Goal: Task Accomplishment & Management: Manage account settings

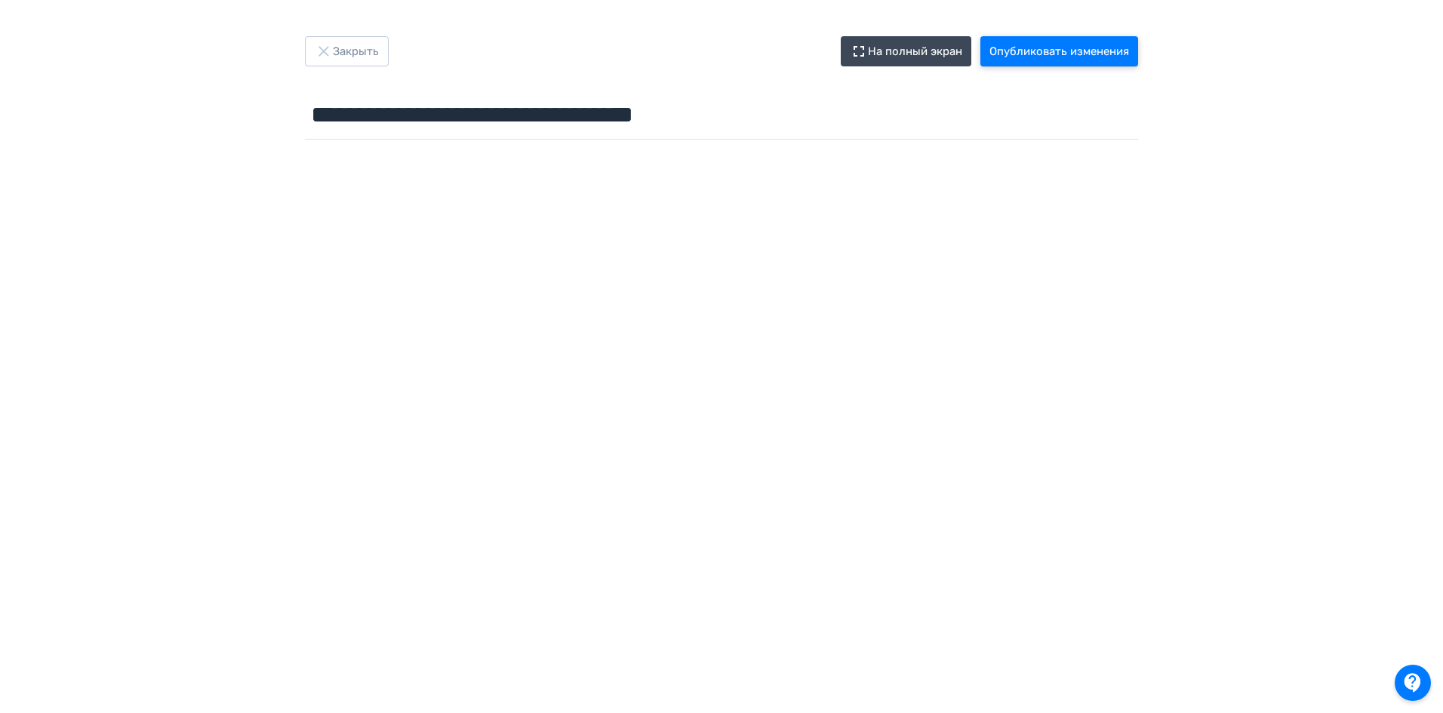
click at [1058, 52] on button "Опубликовать изменения" at bounding box center [1059, 51] width 158 height 30
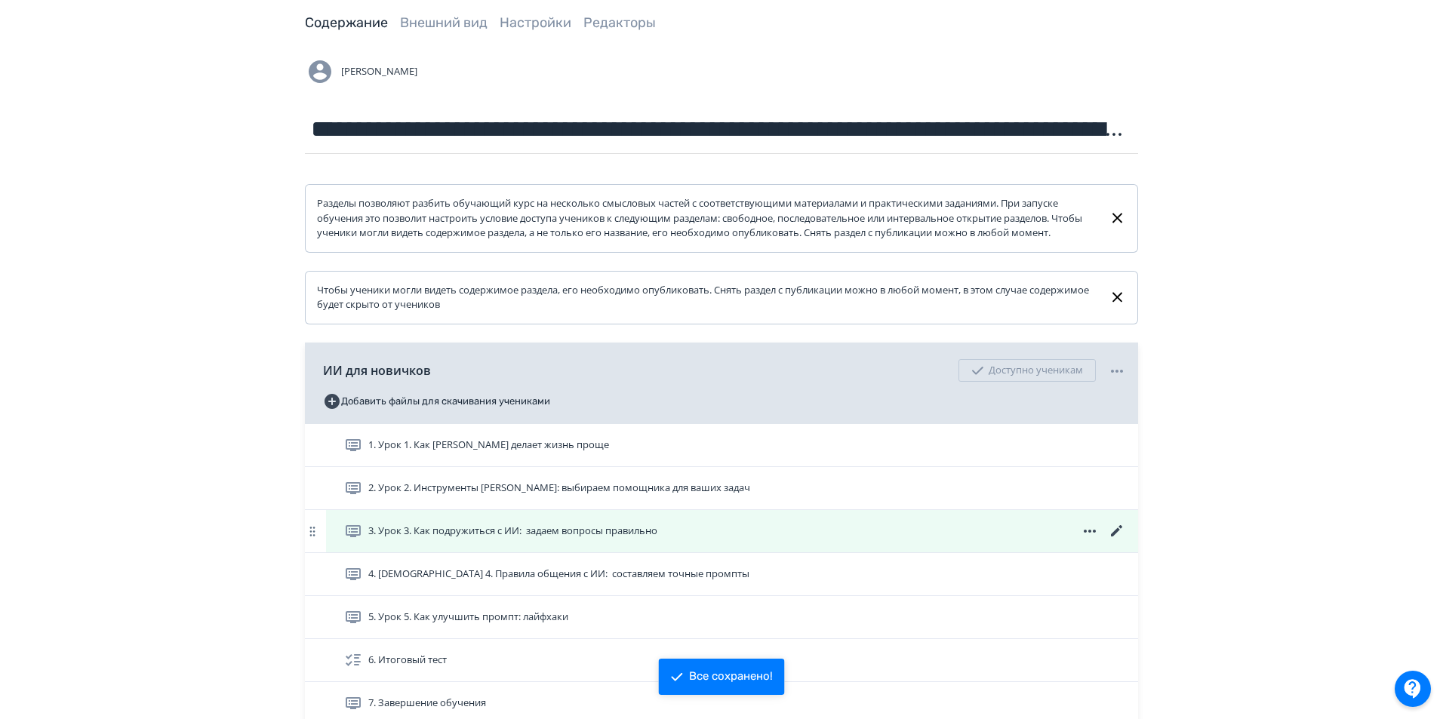
scroll to position [151, 0]
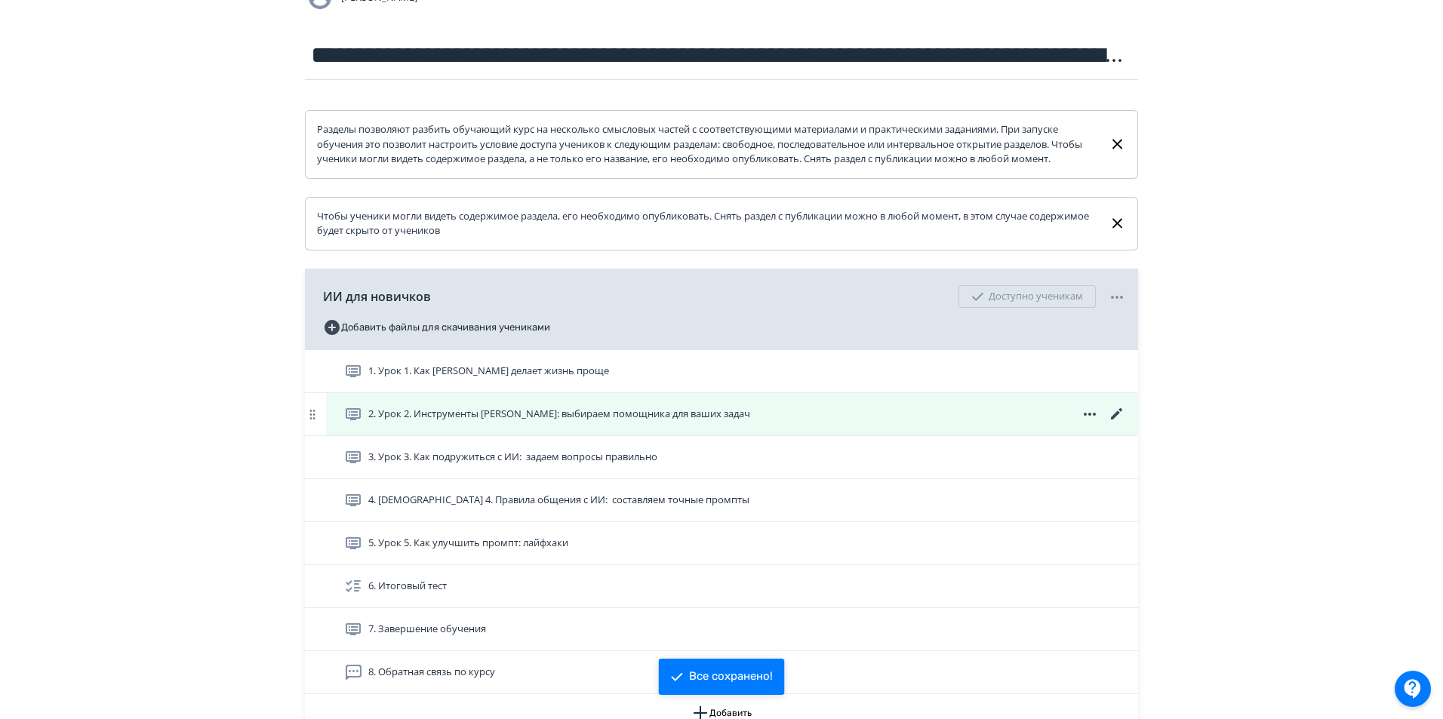
click at [1117, 423] on icon at bounding box center [1117, 414] width 18 height 18
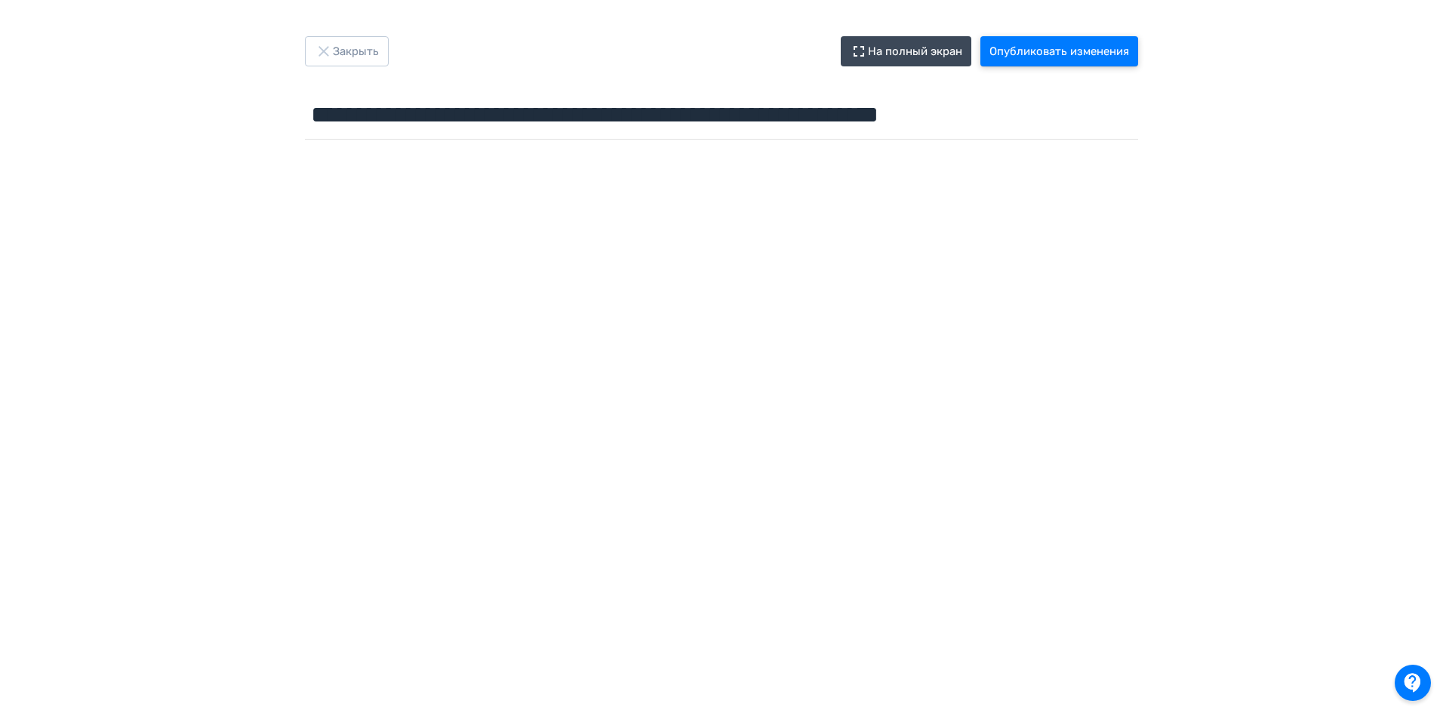
click at [1047, 47] on button "Опубликовать изменения" at bounding box center [1059, 51] width 158 height 30
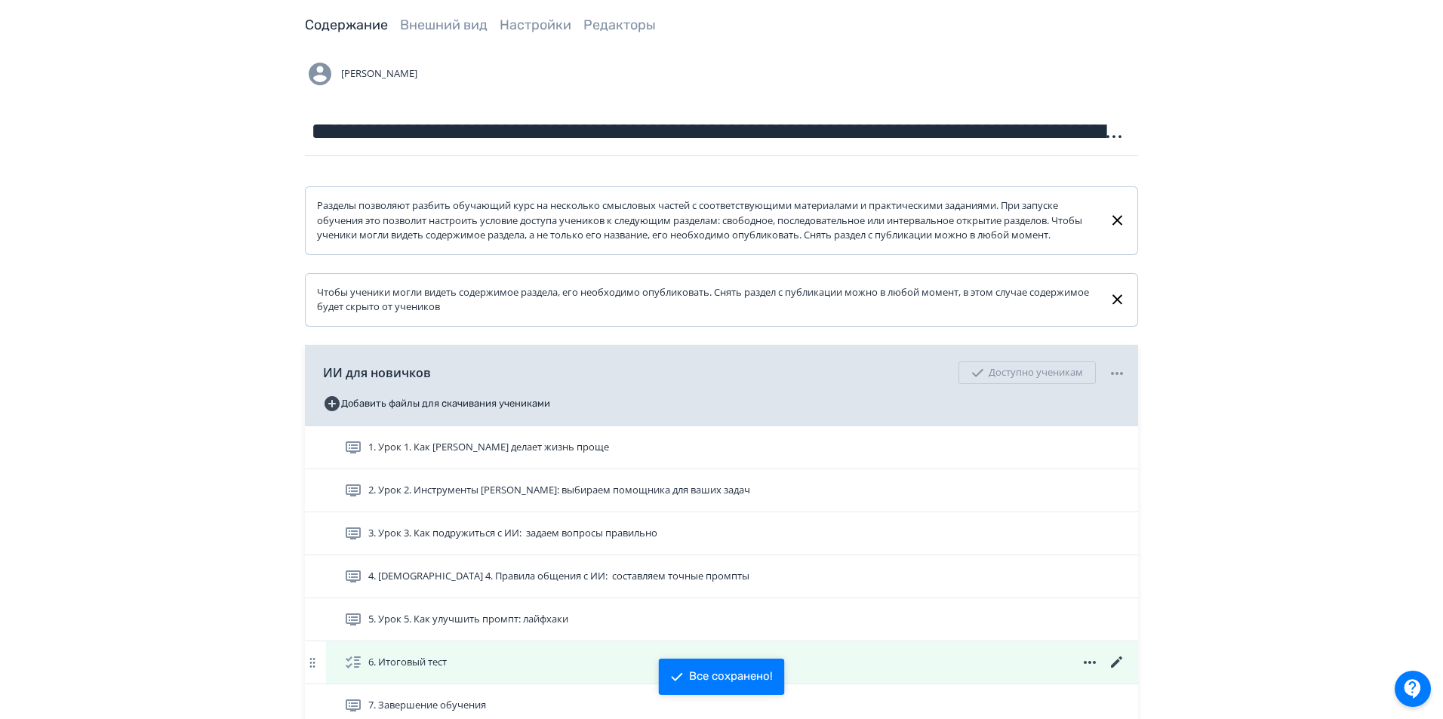
scroll to position [226, 0]
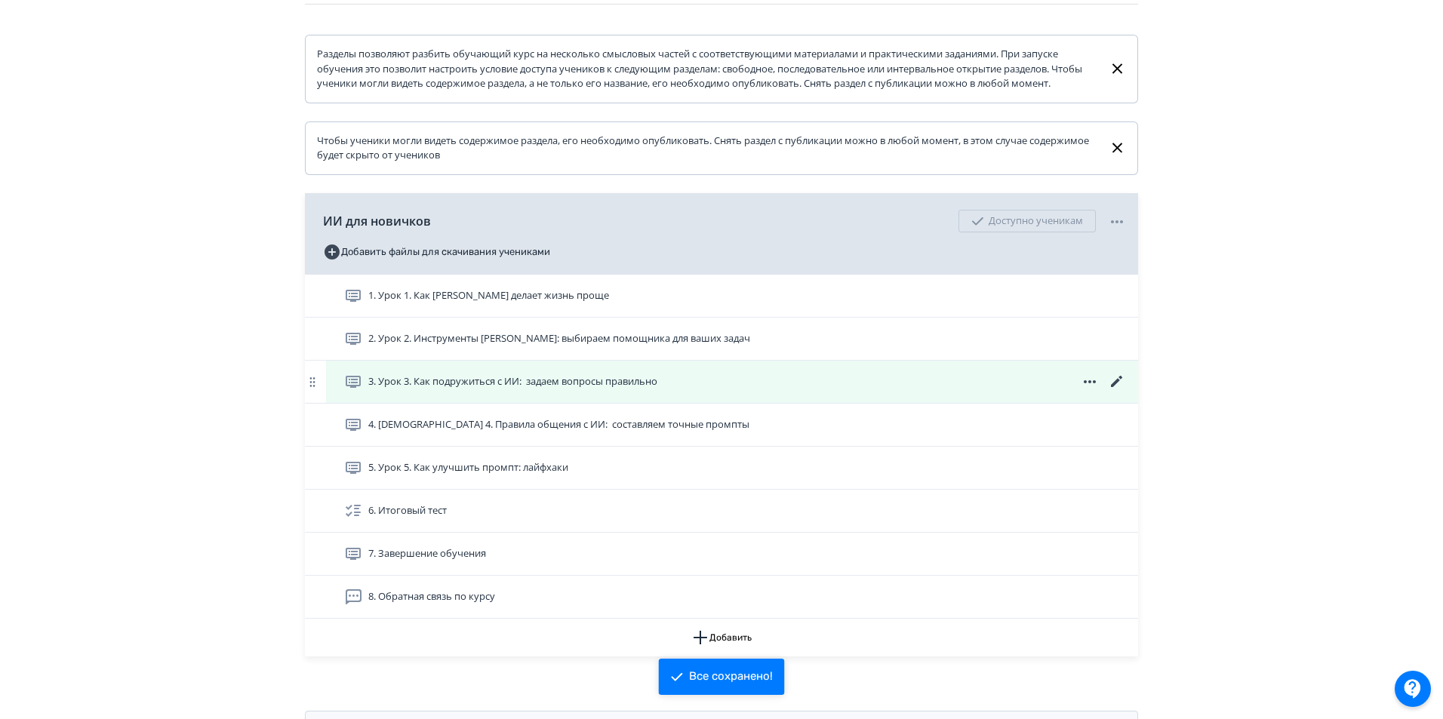
click at [1118, 391] on icon at bounding box center [1117, 382] width 18 height 18
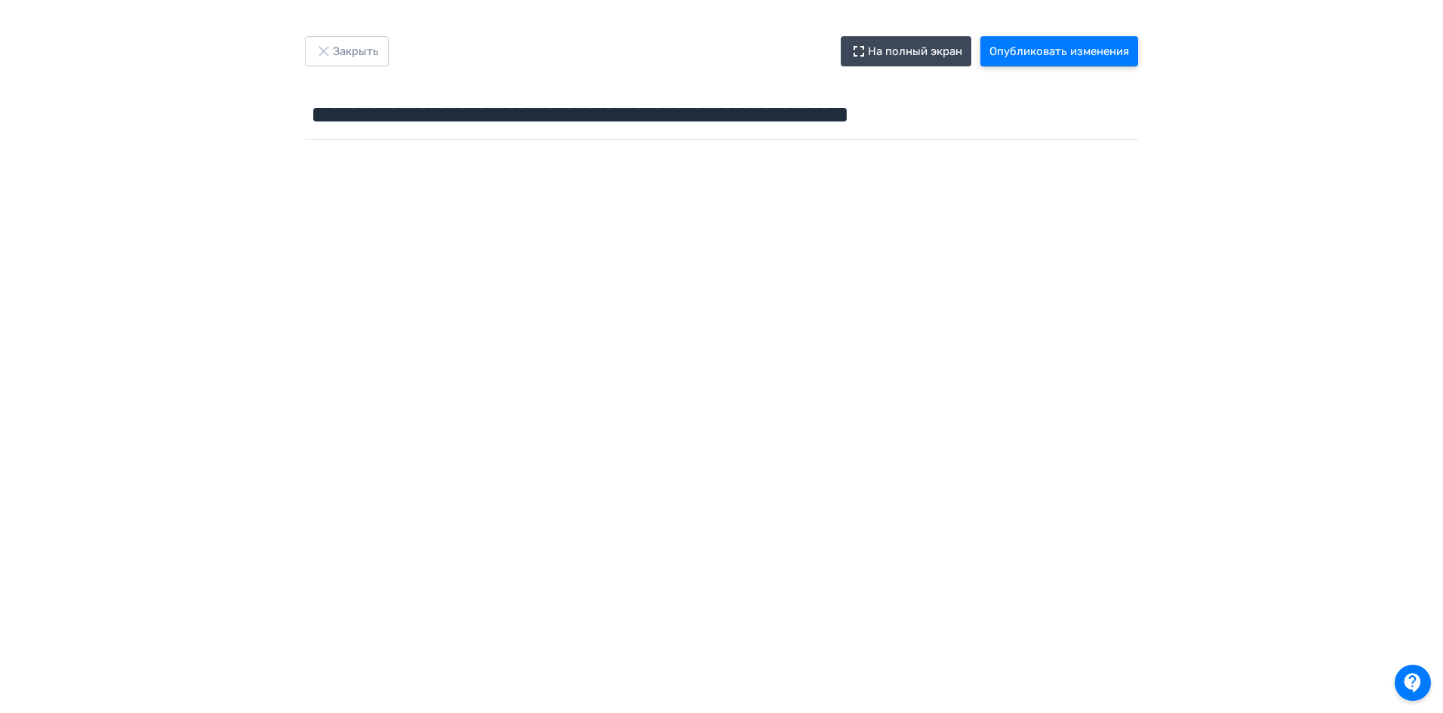
click at [1076, 51] on button "Опубликовать изменения" at bounding box center [1059, 51] width 158 height 30
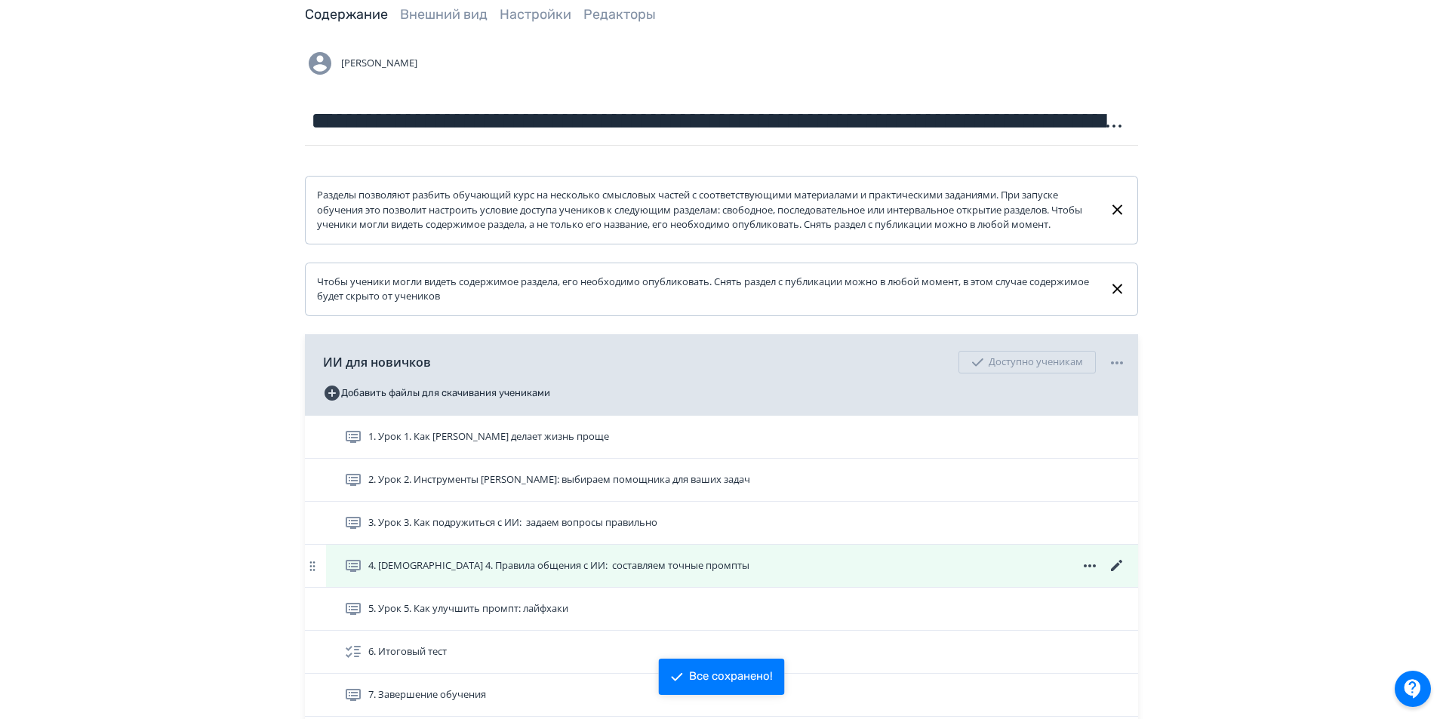
scroll to position [151, 0]
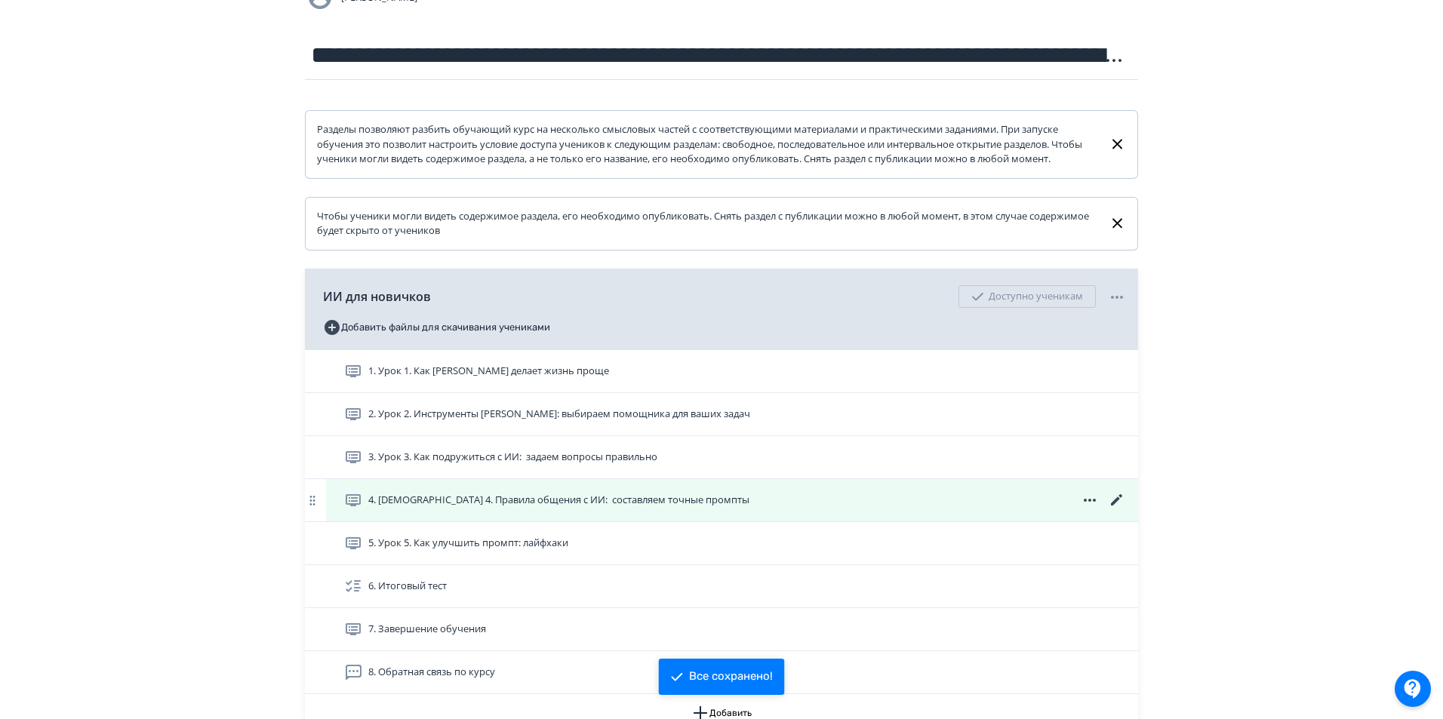
click at [1118, 509] on icon at bounding box center [1117, 500] width 18 height 18
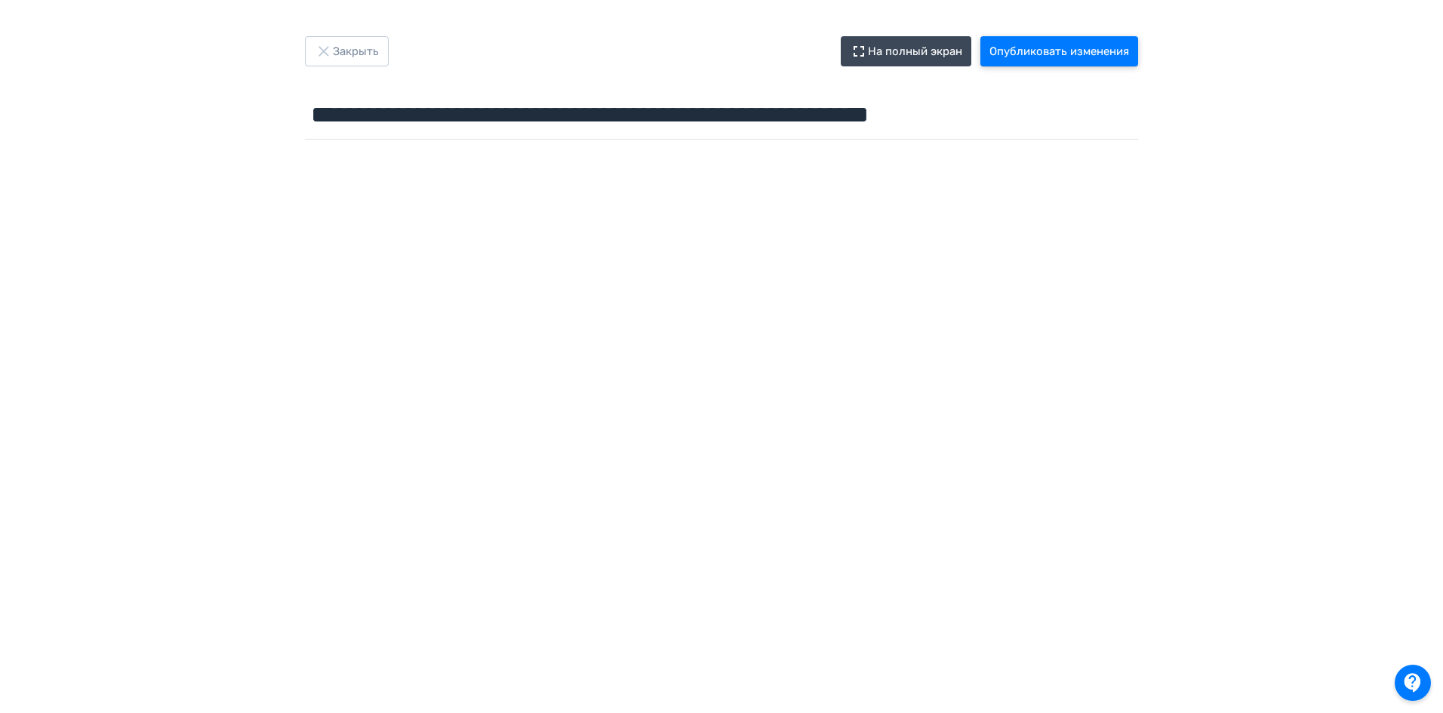
click at [1091, 53] on button "Опубликовать изменения" at bounding box center [1059, 51] width 158 height 30
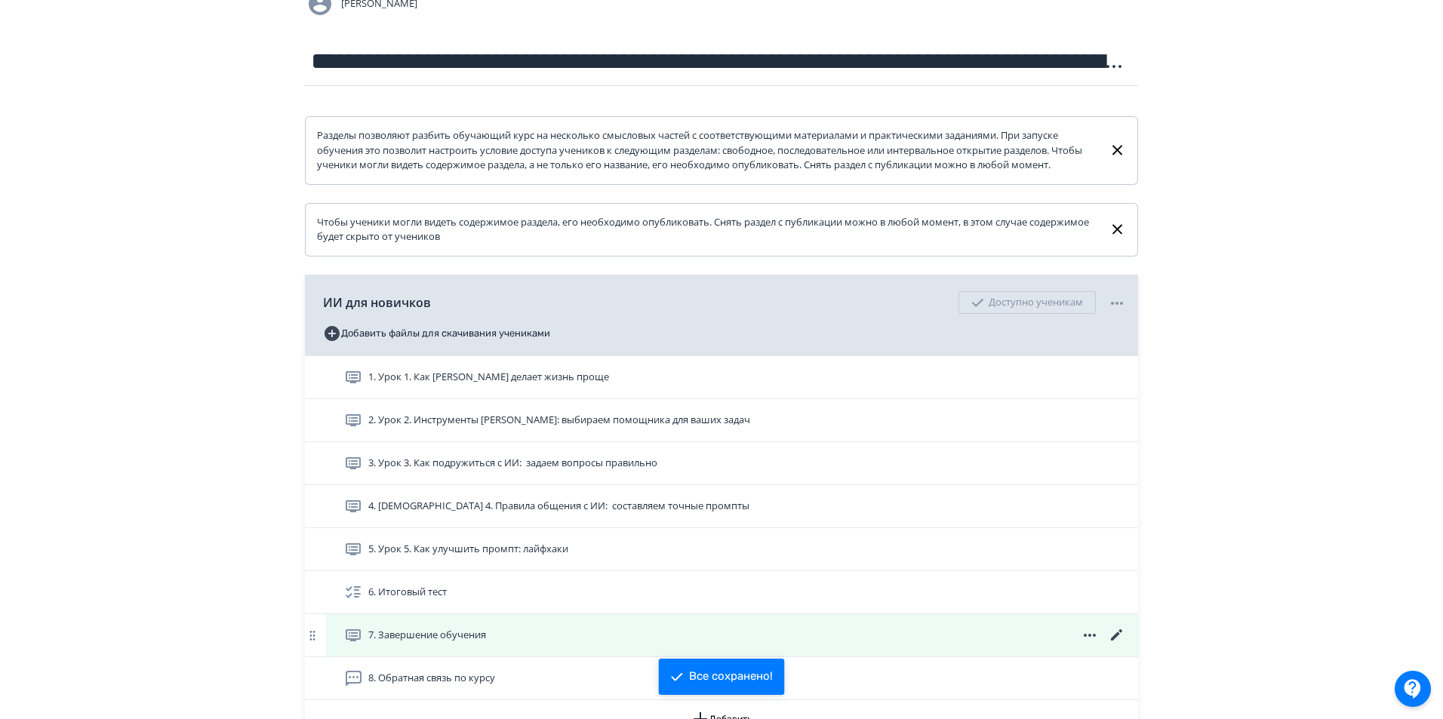
scroll to position [302, 0]
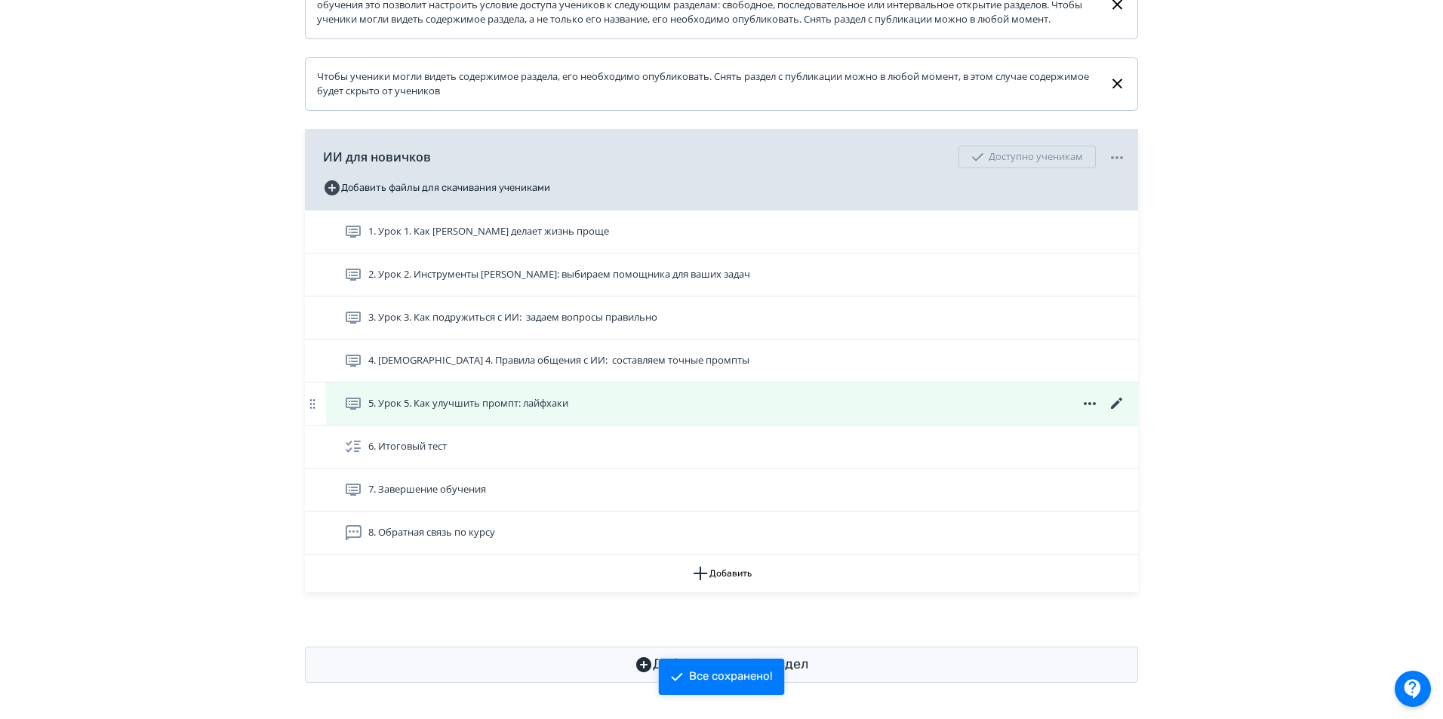
click at [1117, 409] on icon at bounding box center [1117, 404] width 18 height 18
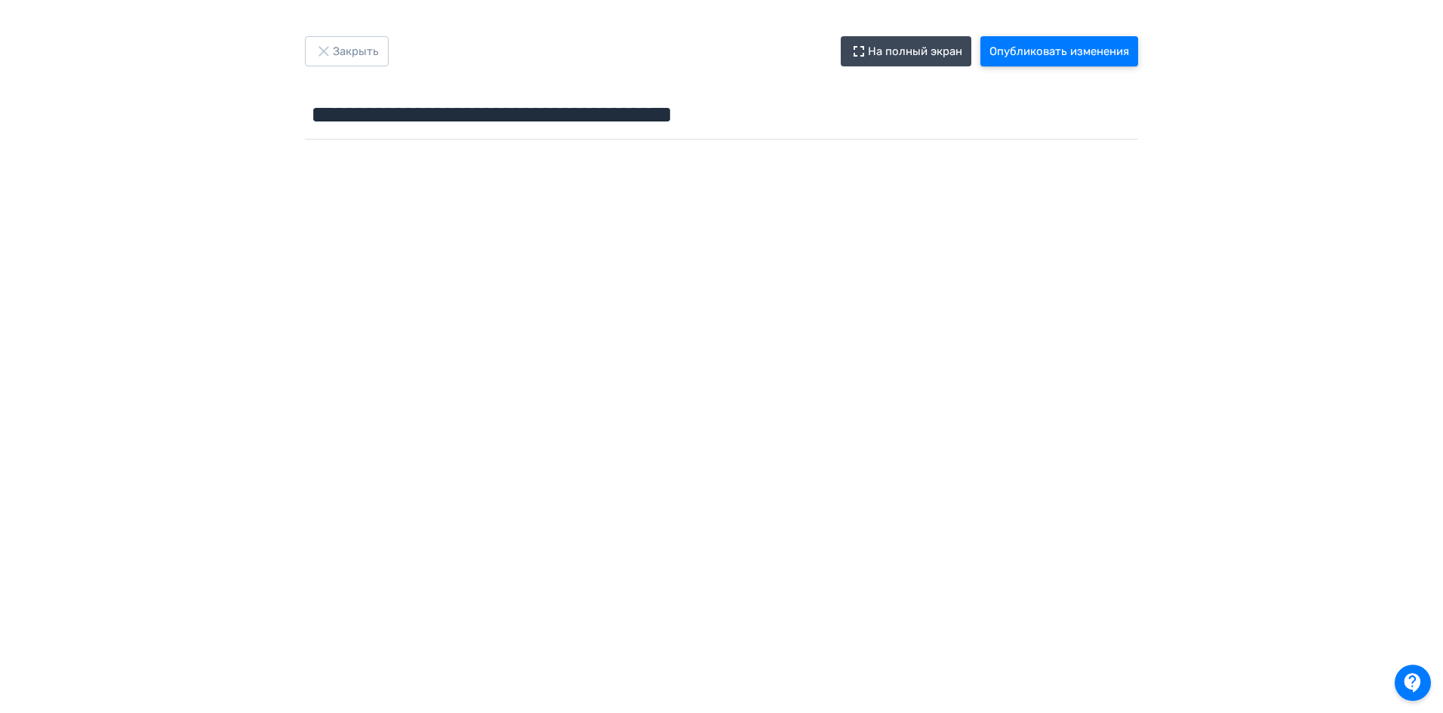
click at [1055, 50] on button "Опубликовать изменения" at bounding box center [1059, 51] width 158 height 30
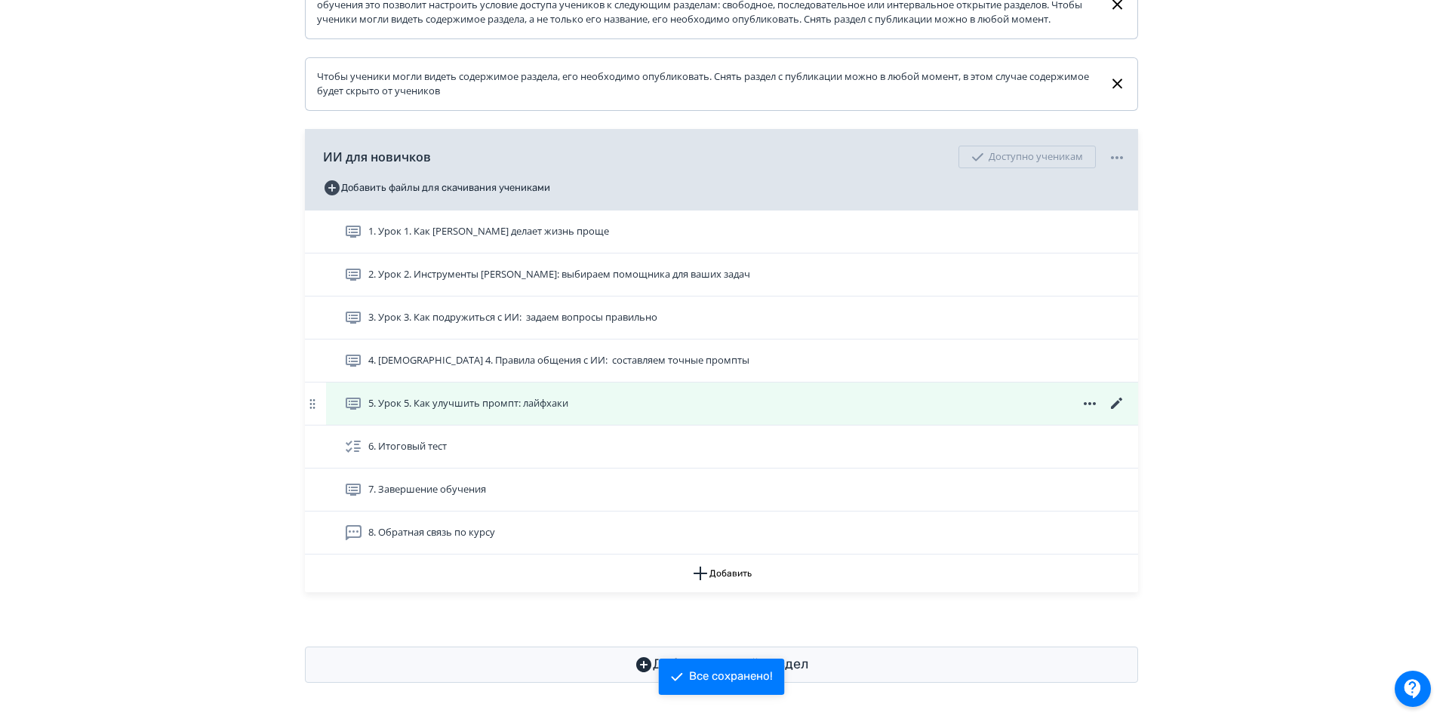
scroll to position [305, 0]
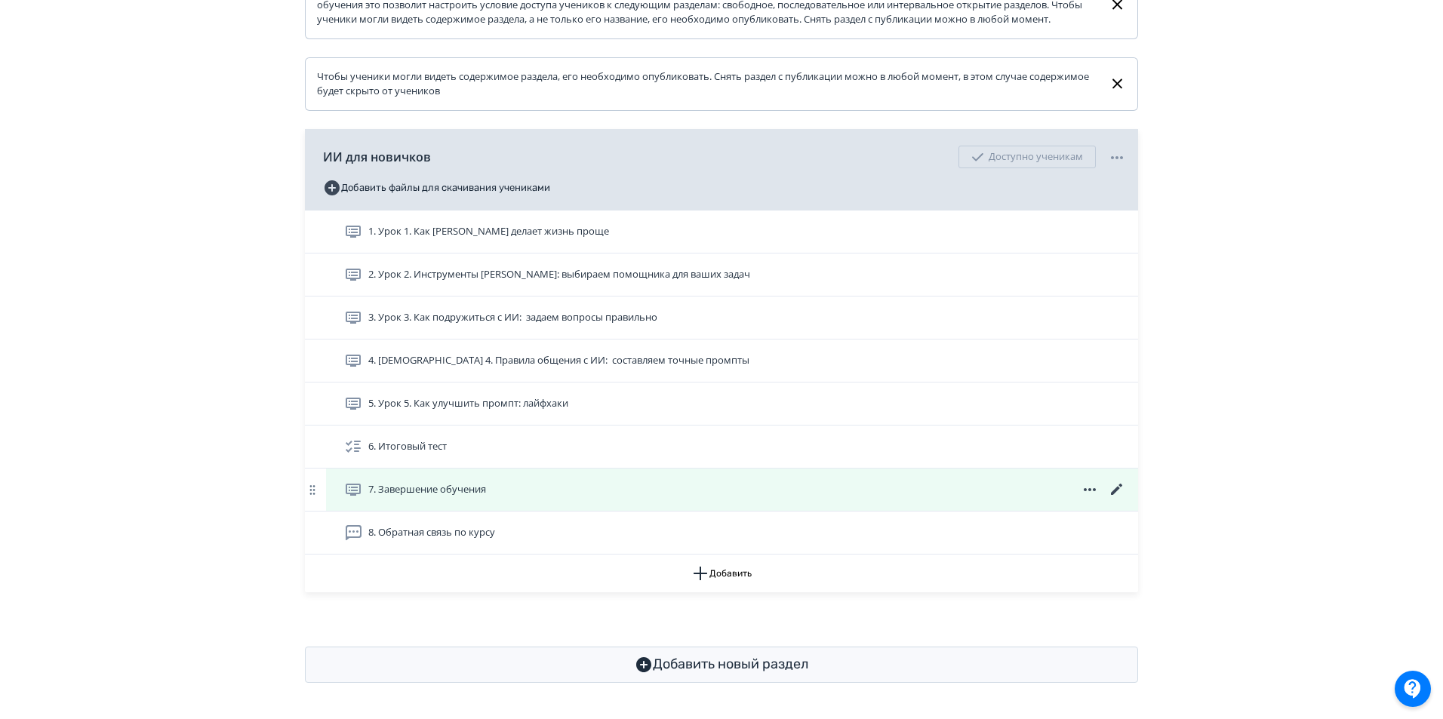
click at [1116, 487] on icon at bounding box center [1117, 490] width 18 height 18
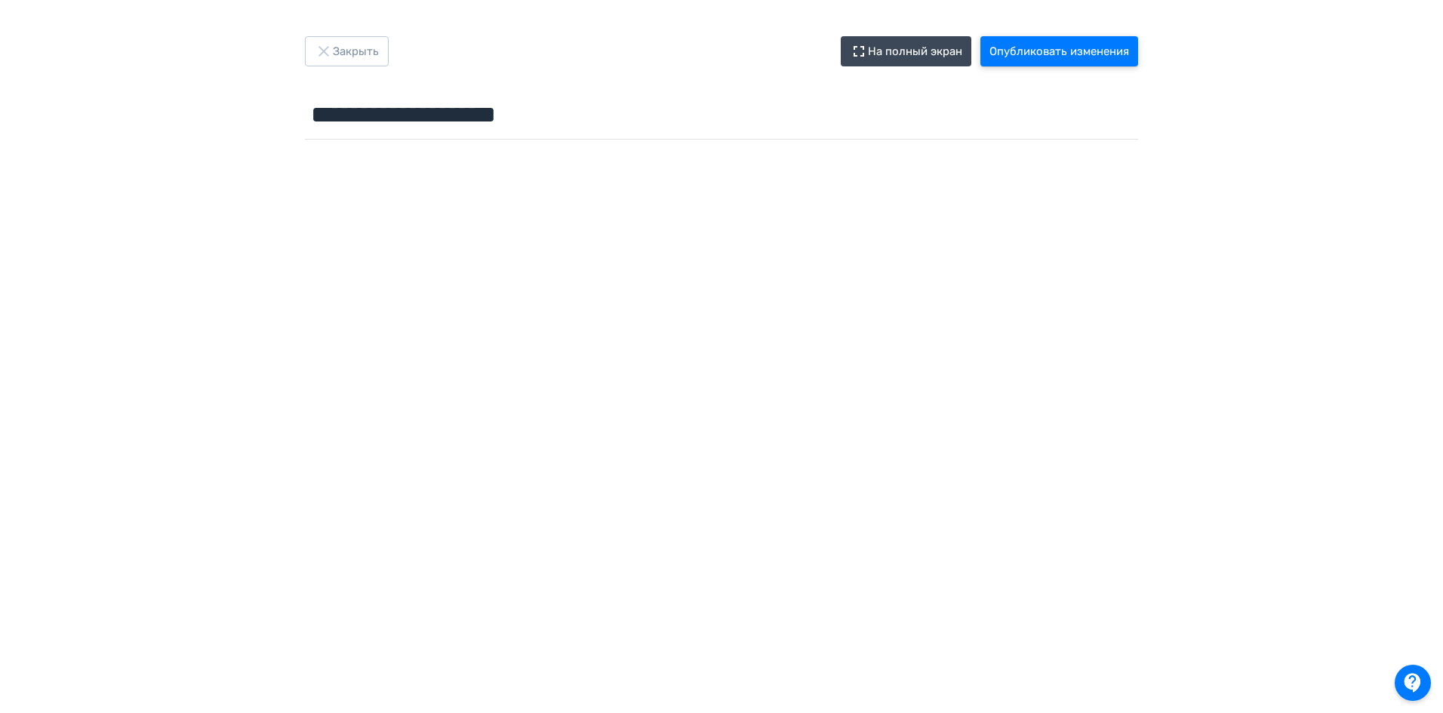
click at [1070, 47] on button "Опубликовать изменения" at bounding box center [1059, 51] width 158 height 30
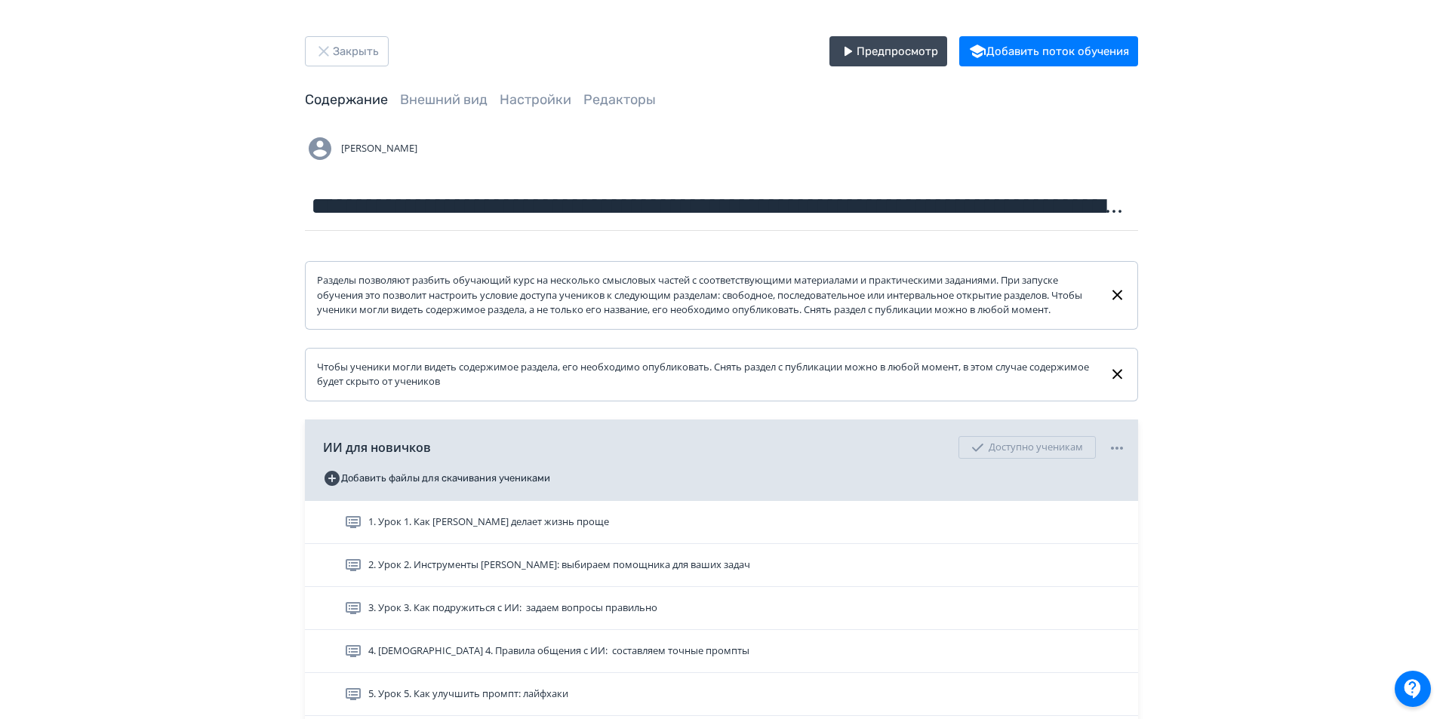
click at [1039, 144] on div "[PERSON_NAME]" at bounding box center [721, 149] width 833 height 30
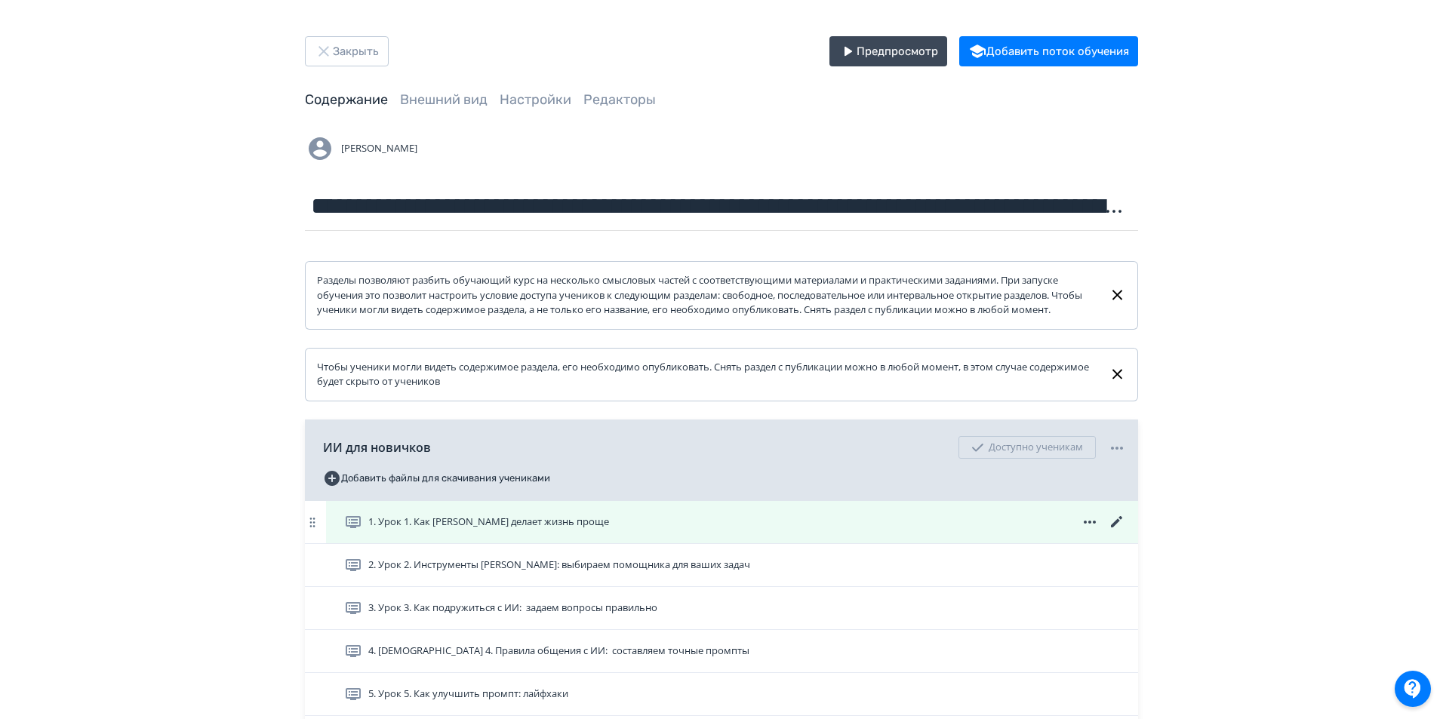
click at [817, 531] on div "1. Урок 1. Как [PERSON_NAME] делает жизнь проще" at bounding box center [735, 522] width 782 height 18
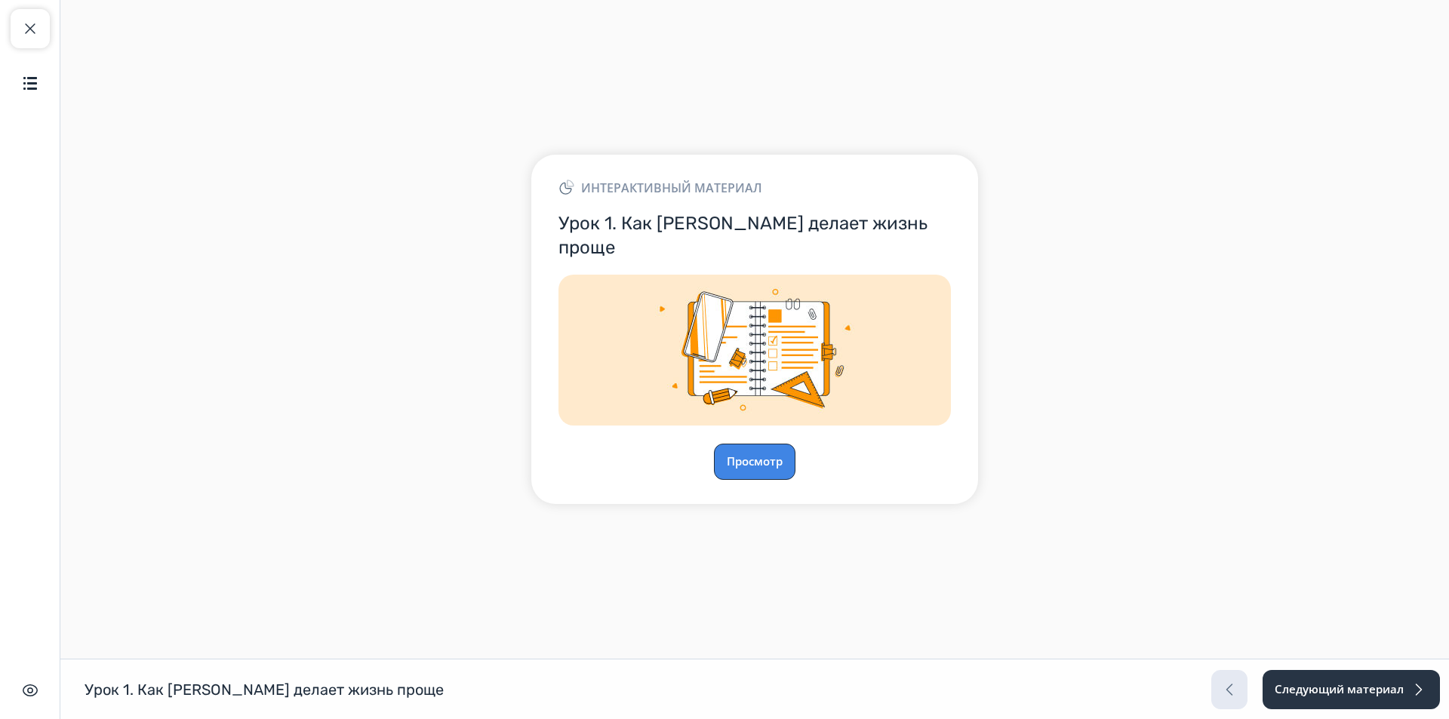
click at [749, 444] on button "Просмотр" at bounding box center [755, 462] width 82 height 36
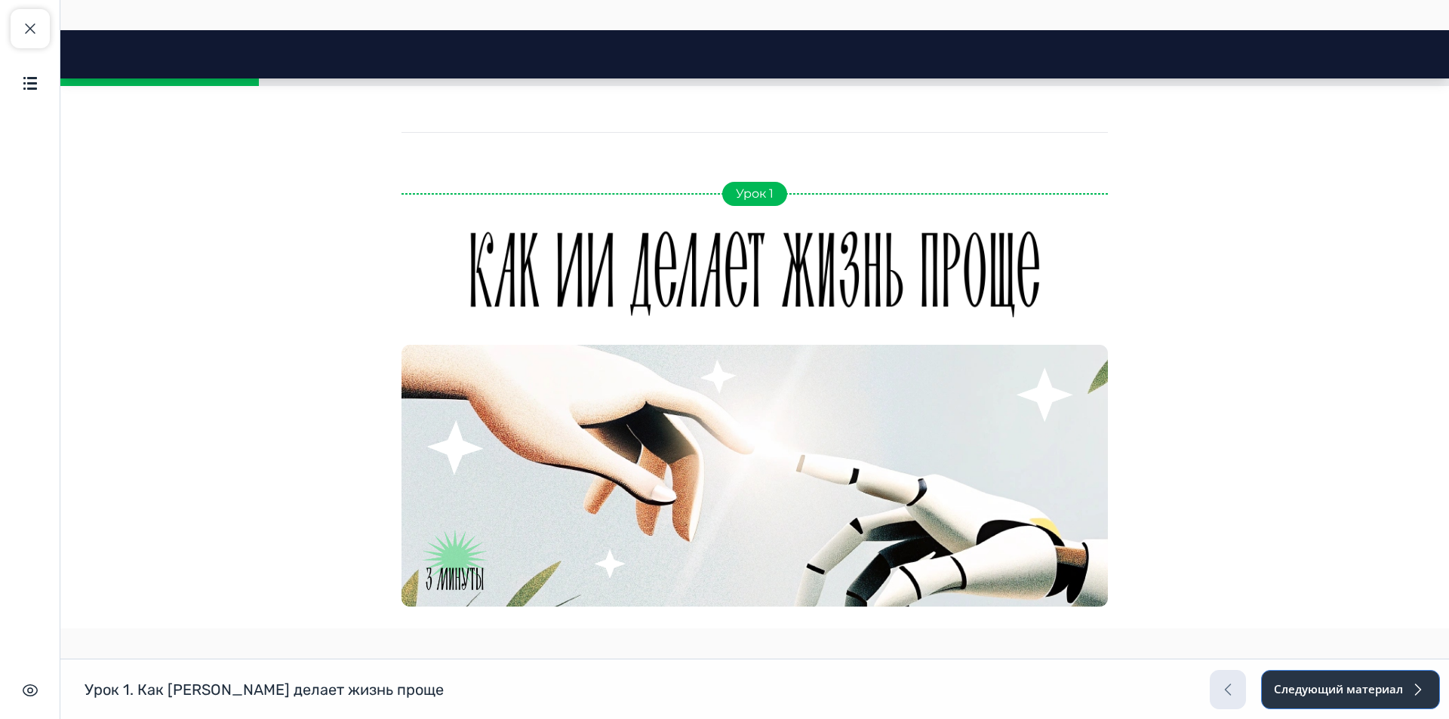
click at [1309, 685] on button "Следующий материал" at bounding box center [1350, 689] width 179 height 39
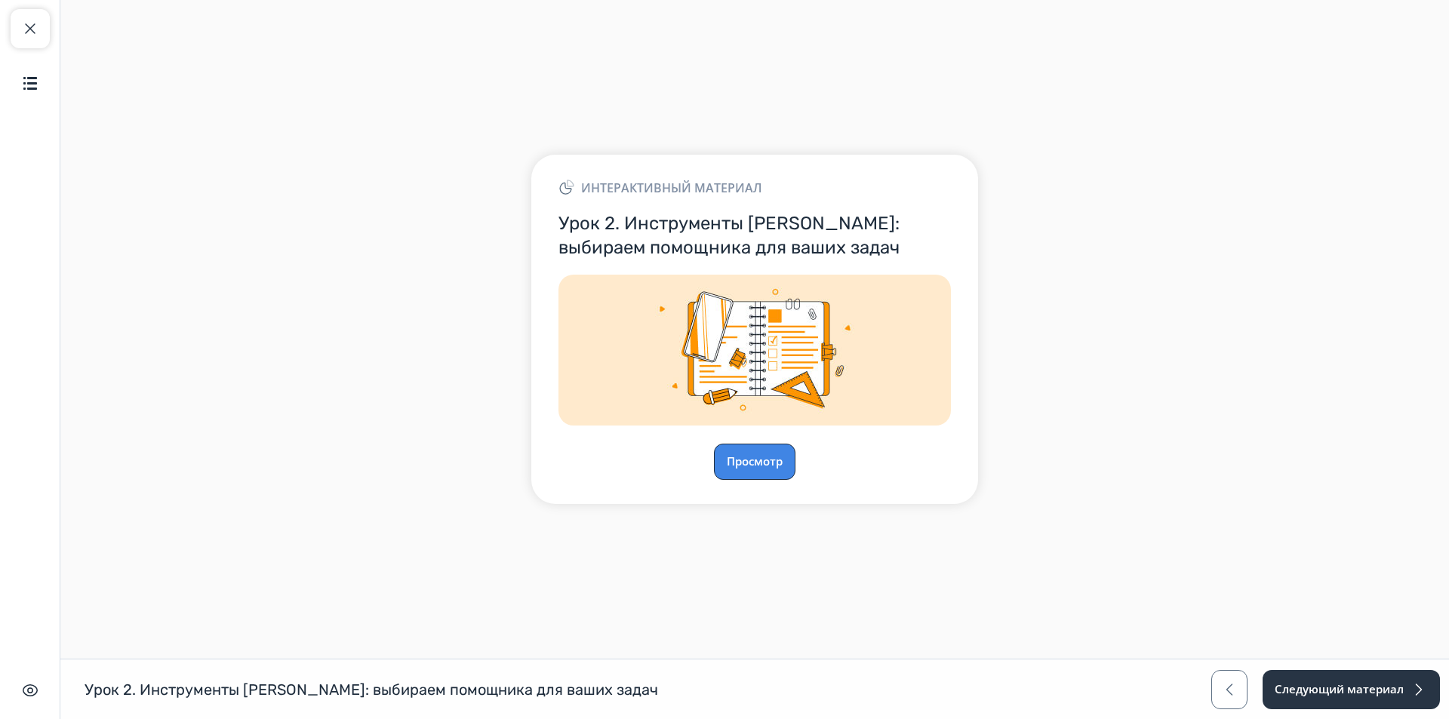
click at [745, 465] on button "Просмотр" at bounding box center [755, 462] width 82 height 36
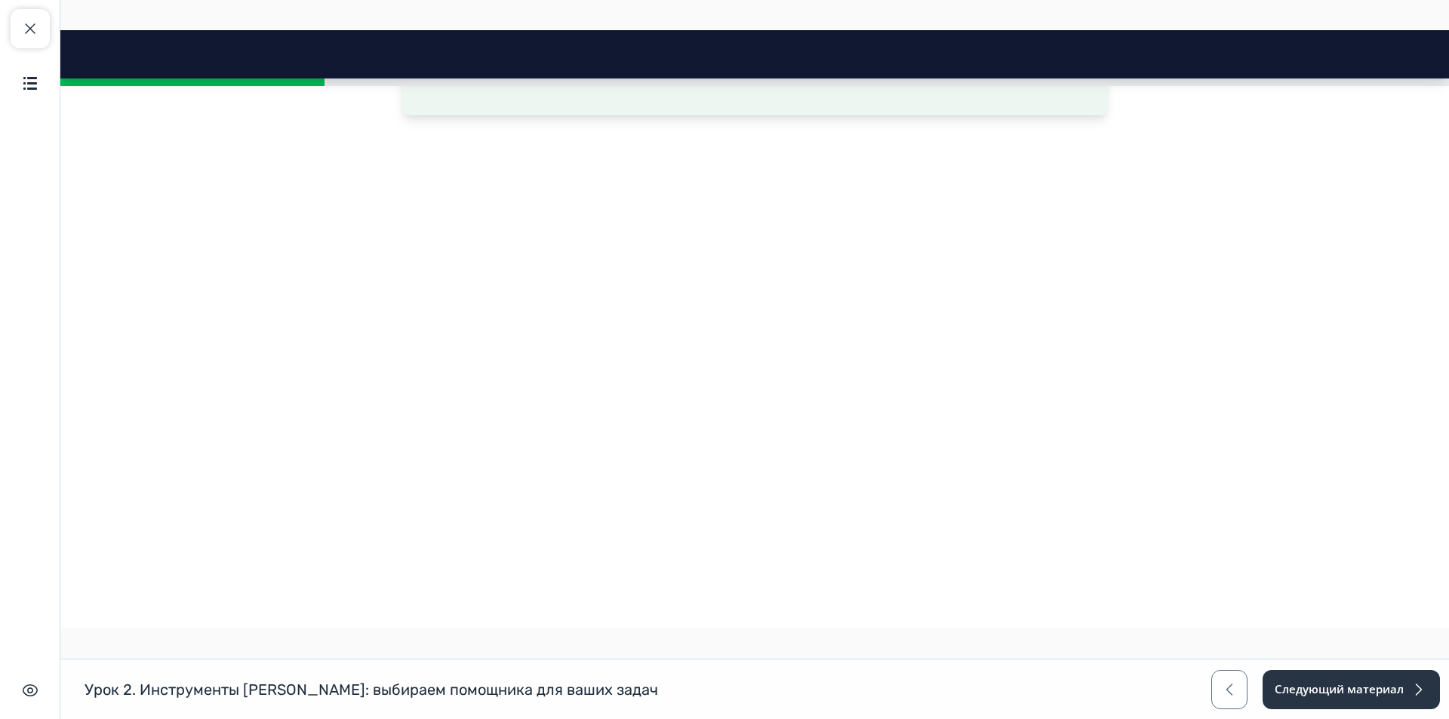
scroll to position [755, 0]
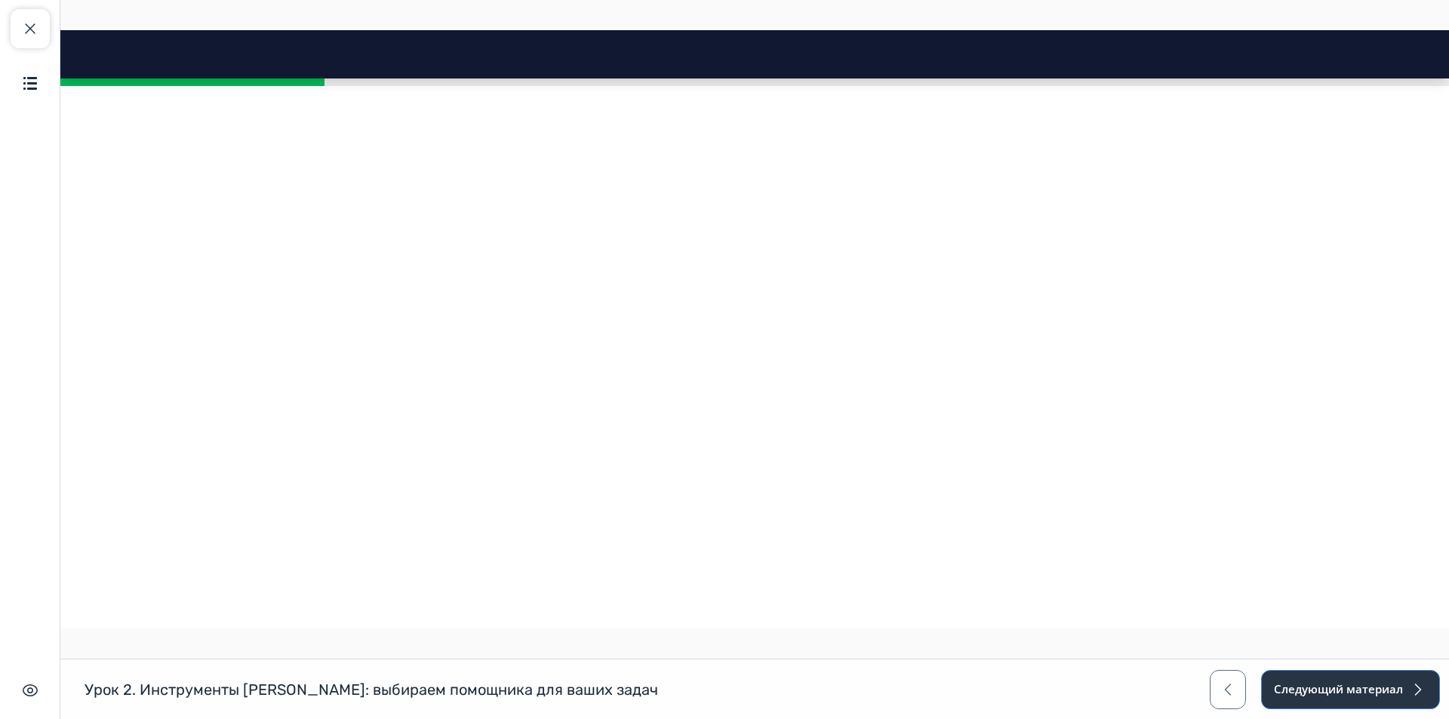
click at [1372, 692] on button "Следующий материал" at bounding box center [1350, 689] width 179 height 39
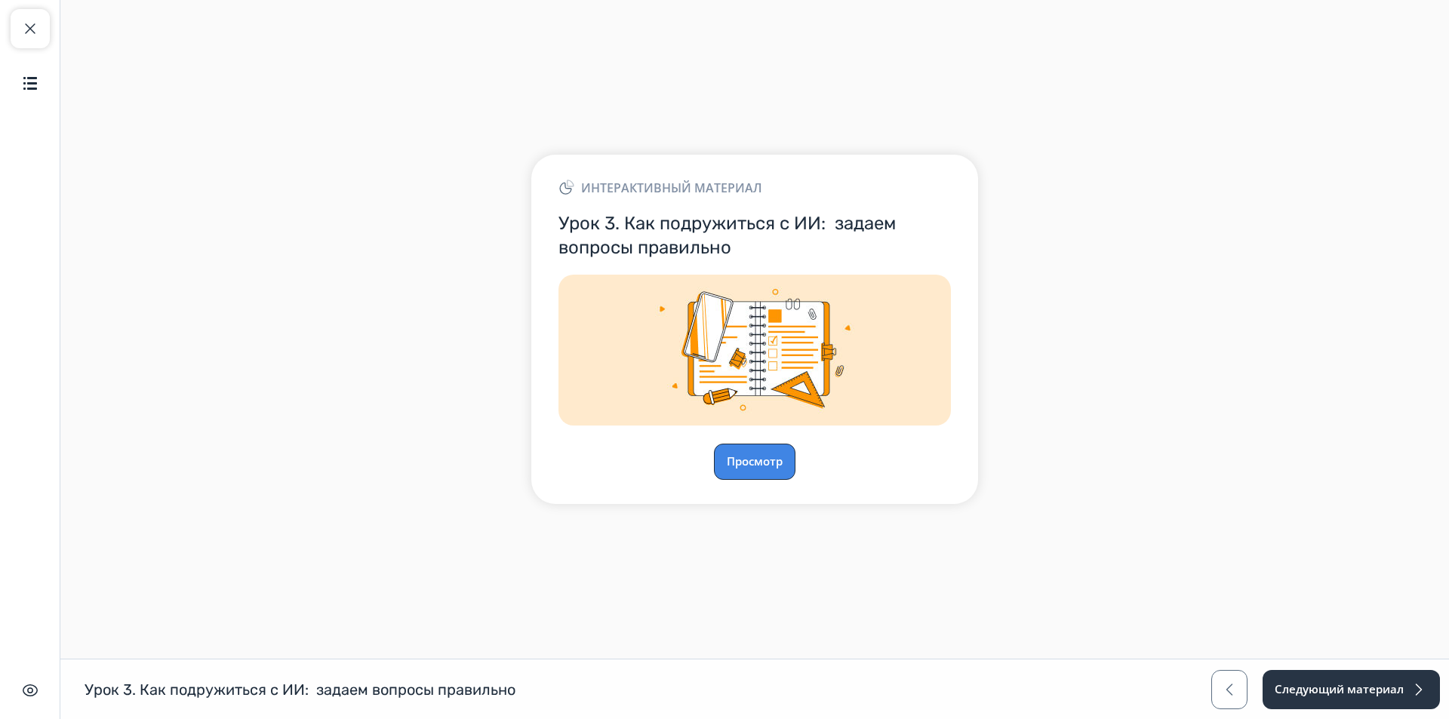
click at [781, 471] on button "Просмотр" at bounding box center [755, 462] width 82 height 36
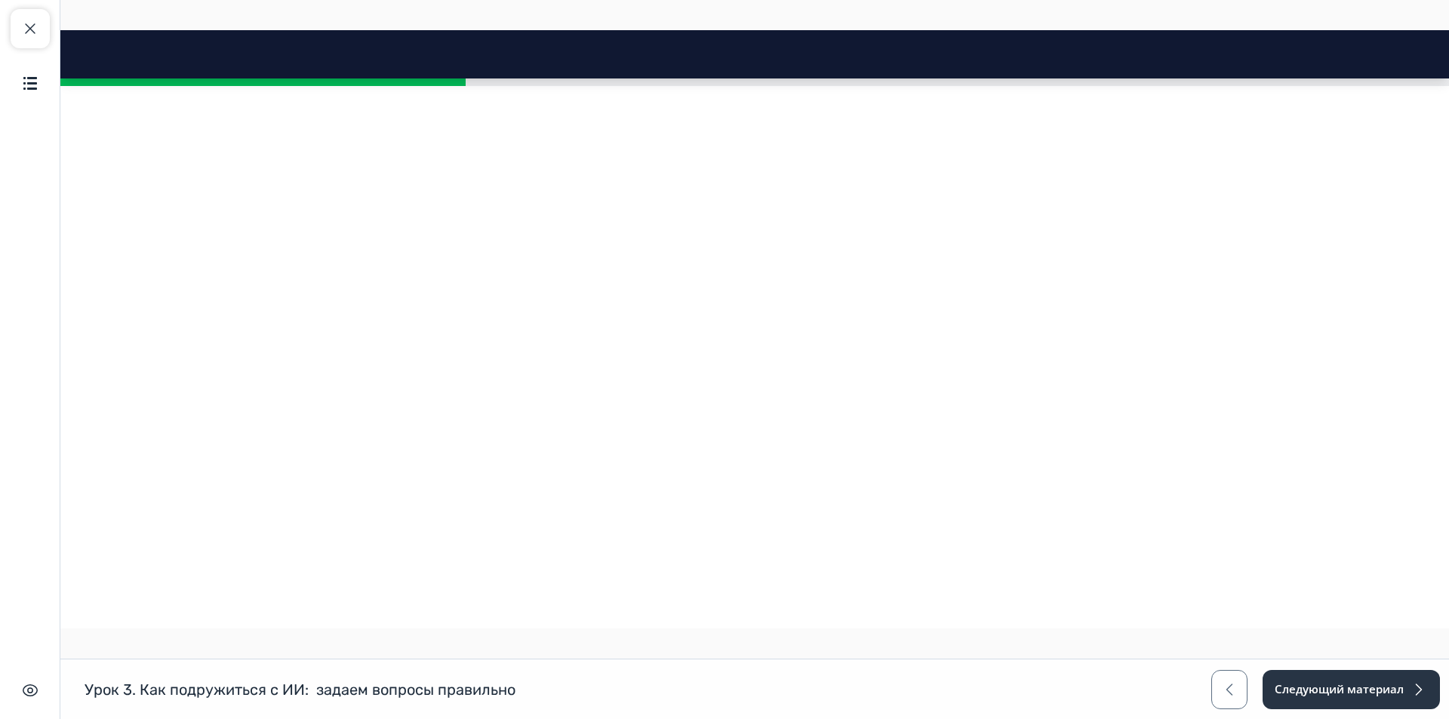
scroll to position [604, 0]
click at [1349, 688] on button "Следующий материал" at bounding box center [1350, 689] width 179 height 39
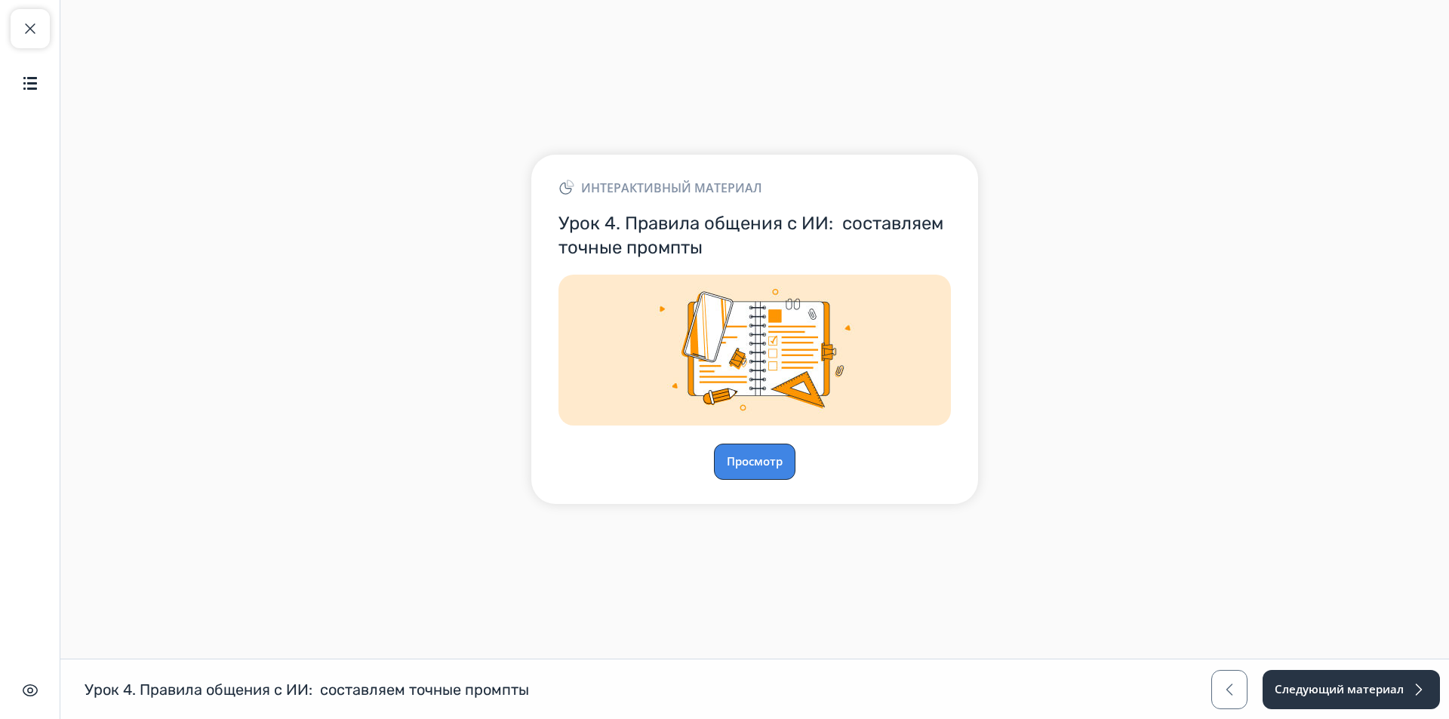
click at [748, 465] on button "Просмотр" at bounding box center [755, 462] width 82 height 36
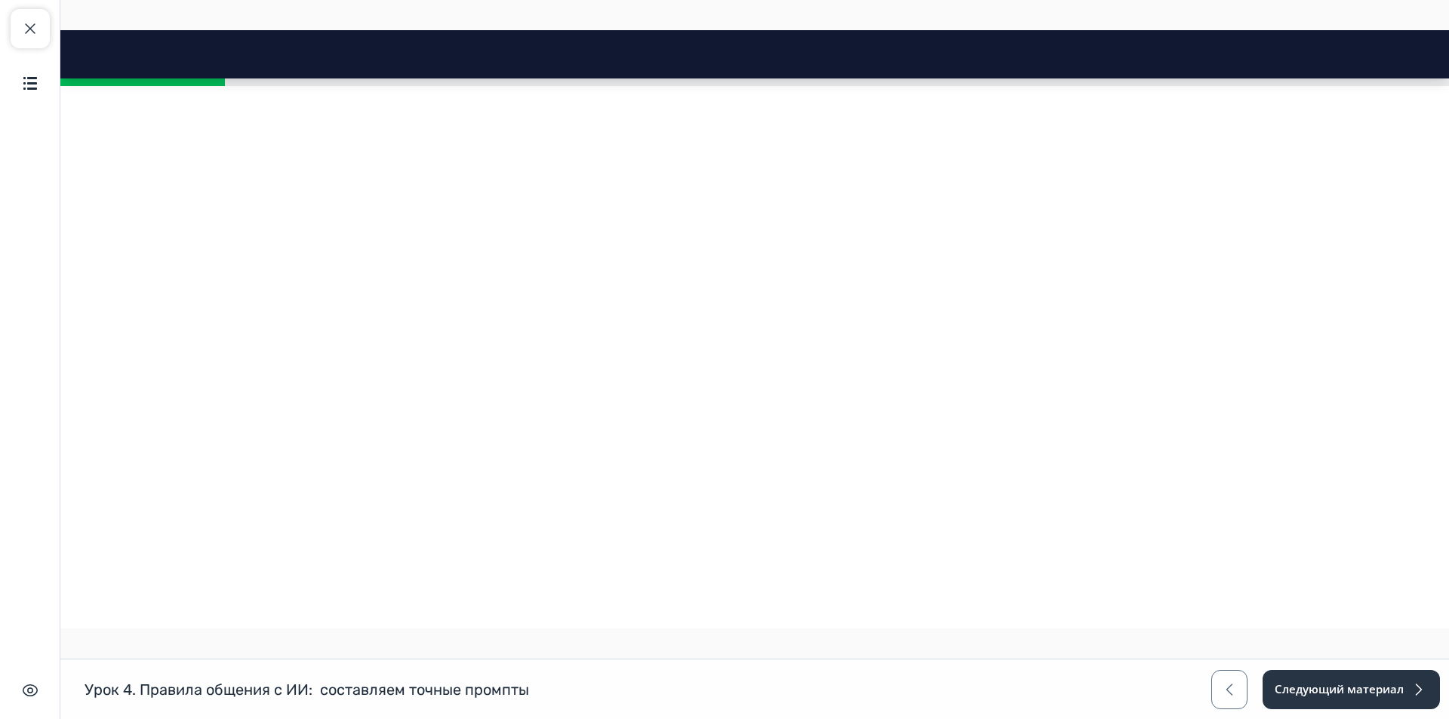
scroll to position [1208, 0]
click at [1318, 694] on button "Следующий материал" at bounding box center [1350, 689] width 179 height 39
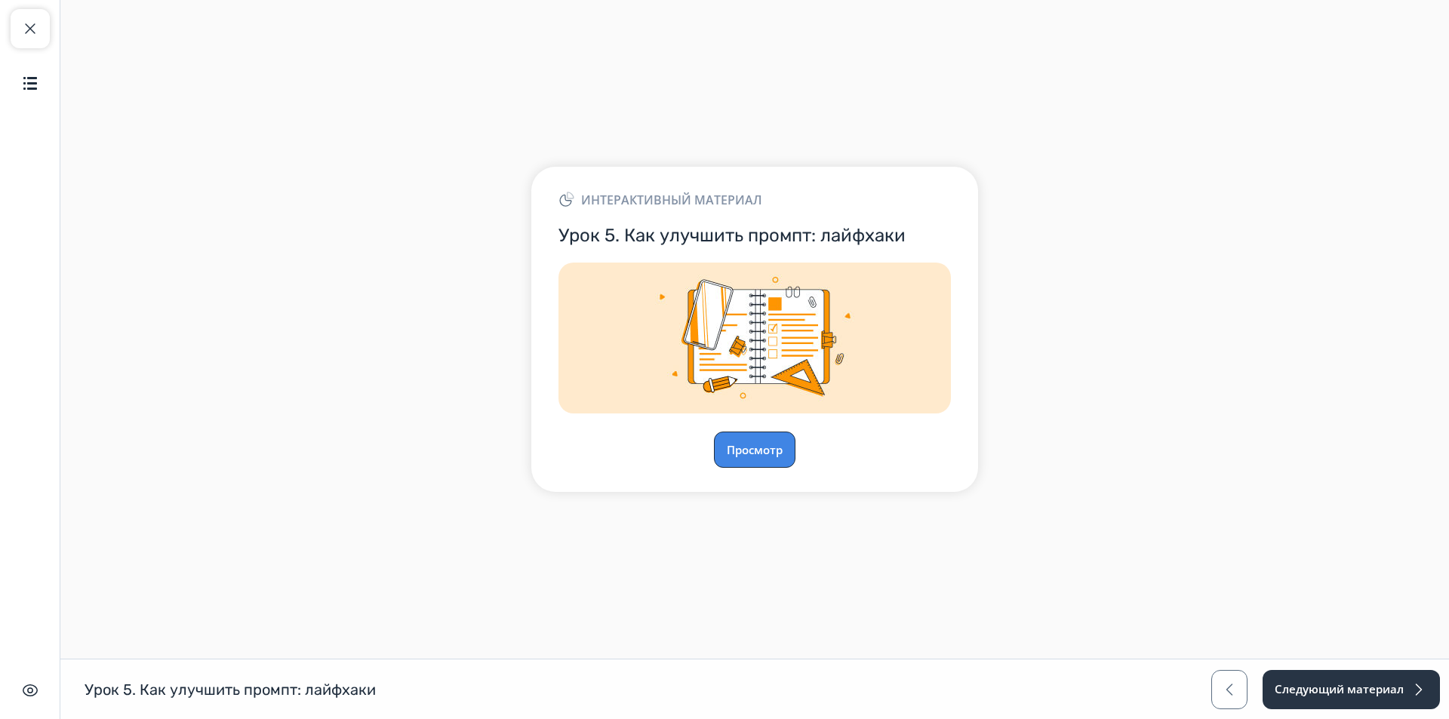
click at [744, 440] on button "Просмотр" at bounding box center [755, 450] width 82 height 36
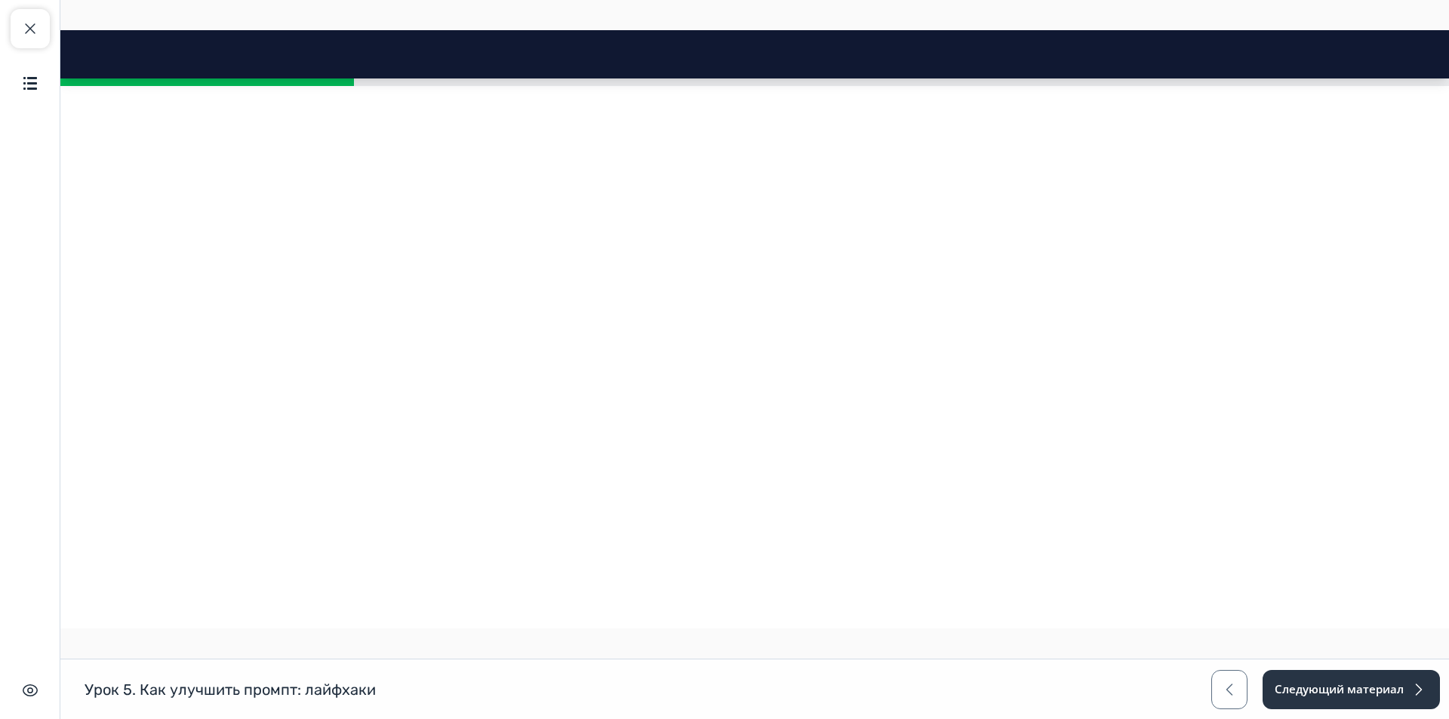
scroll to position [1208, 0]
click at [1367, 682] on button "Следующий материал" at bounding box center [1350, 689] width 179 height 39
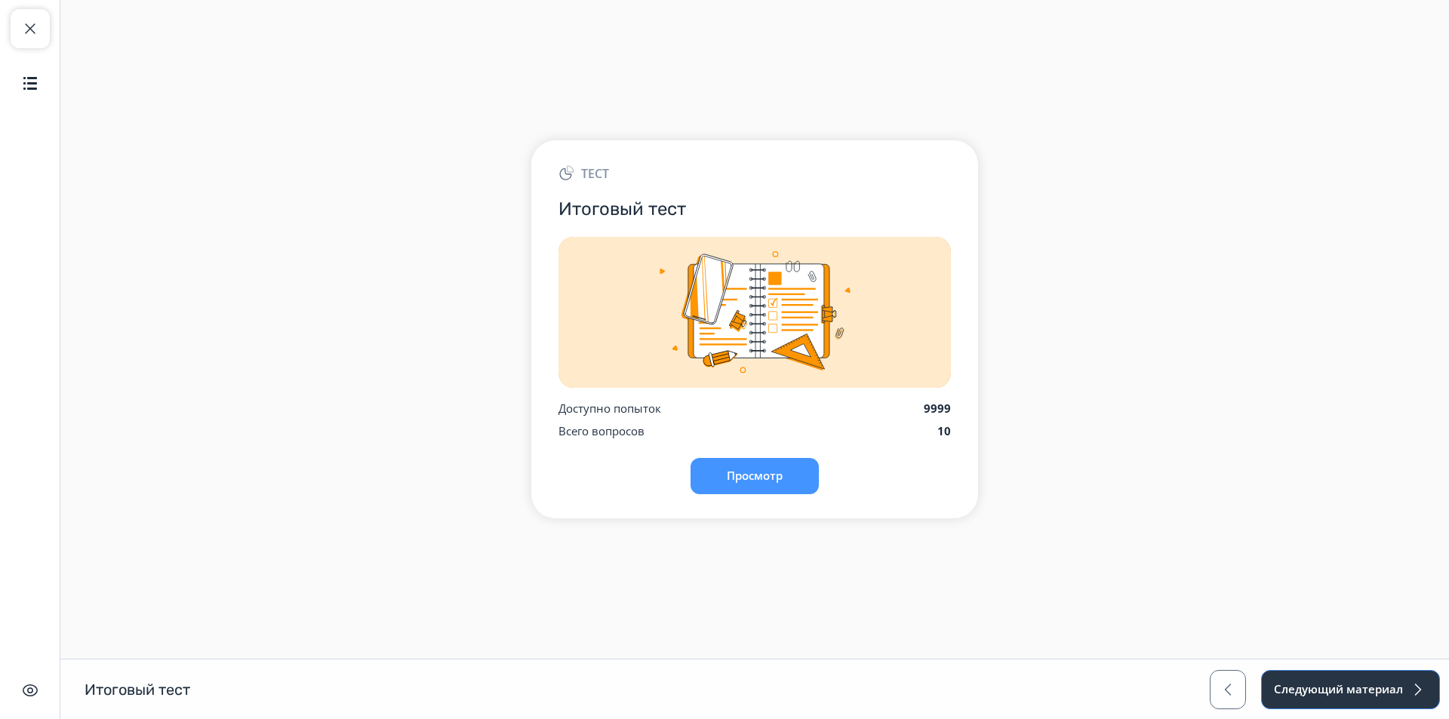
click at [1381, 683] on button "Следующий материал" at bounding box center [1350, 689] width 179 height 39
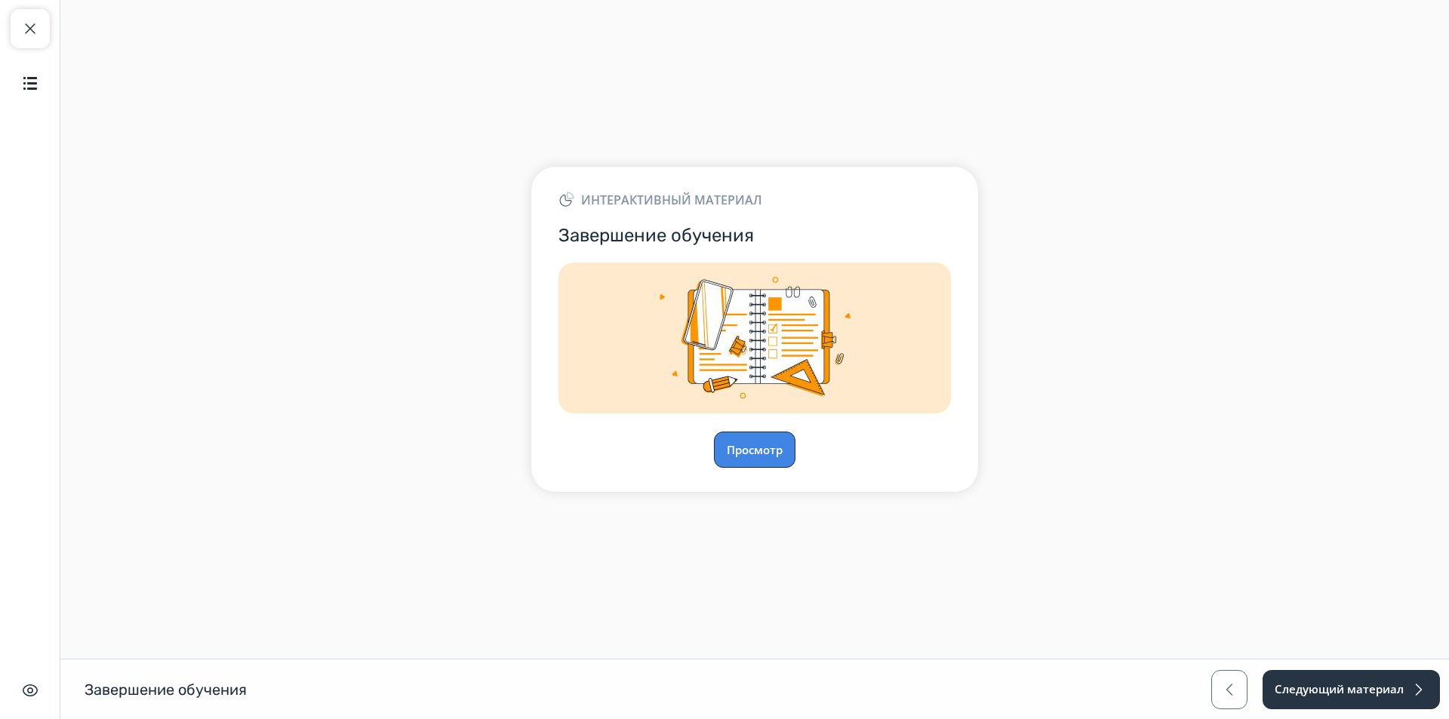
click at [762, 458] on button "Просмотр" at bounding box center [755, 450] width 82 height 36
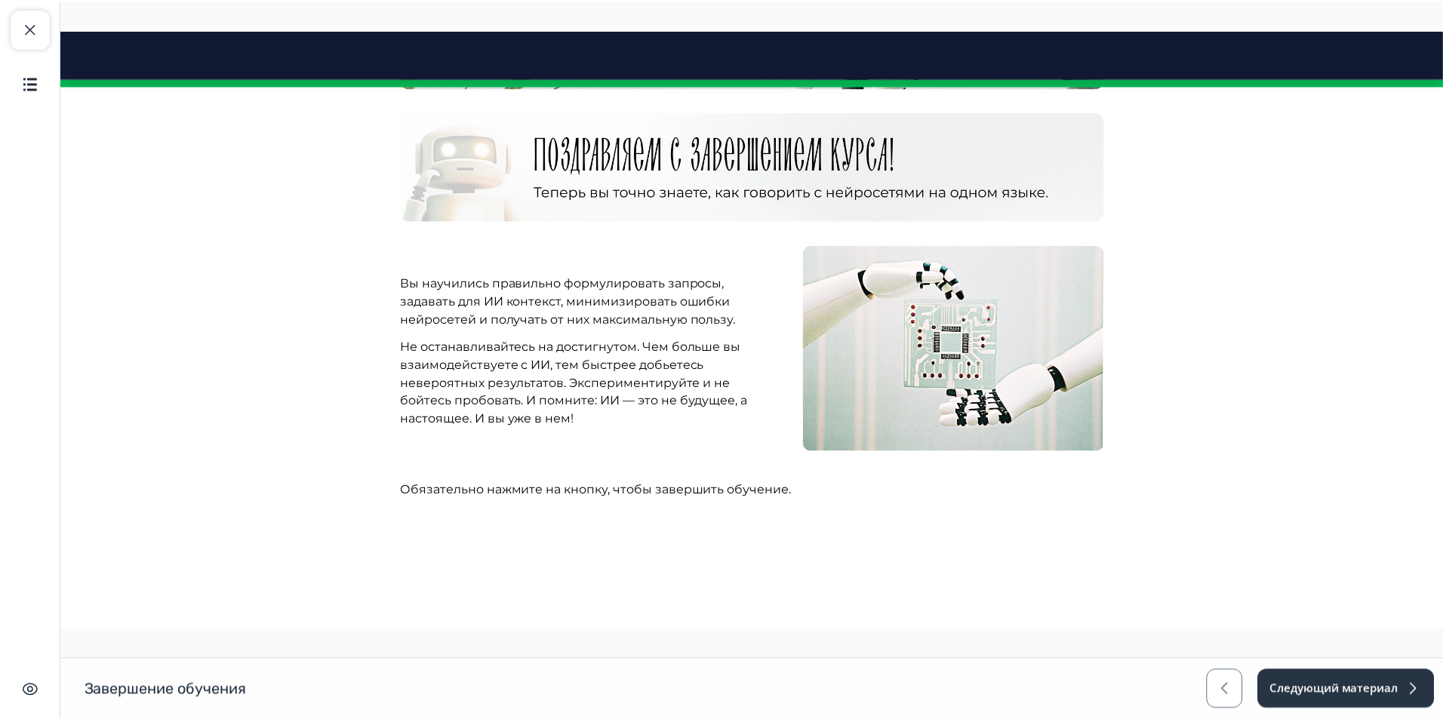
scroll to position [518, 0]
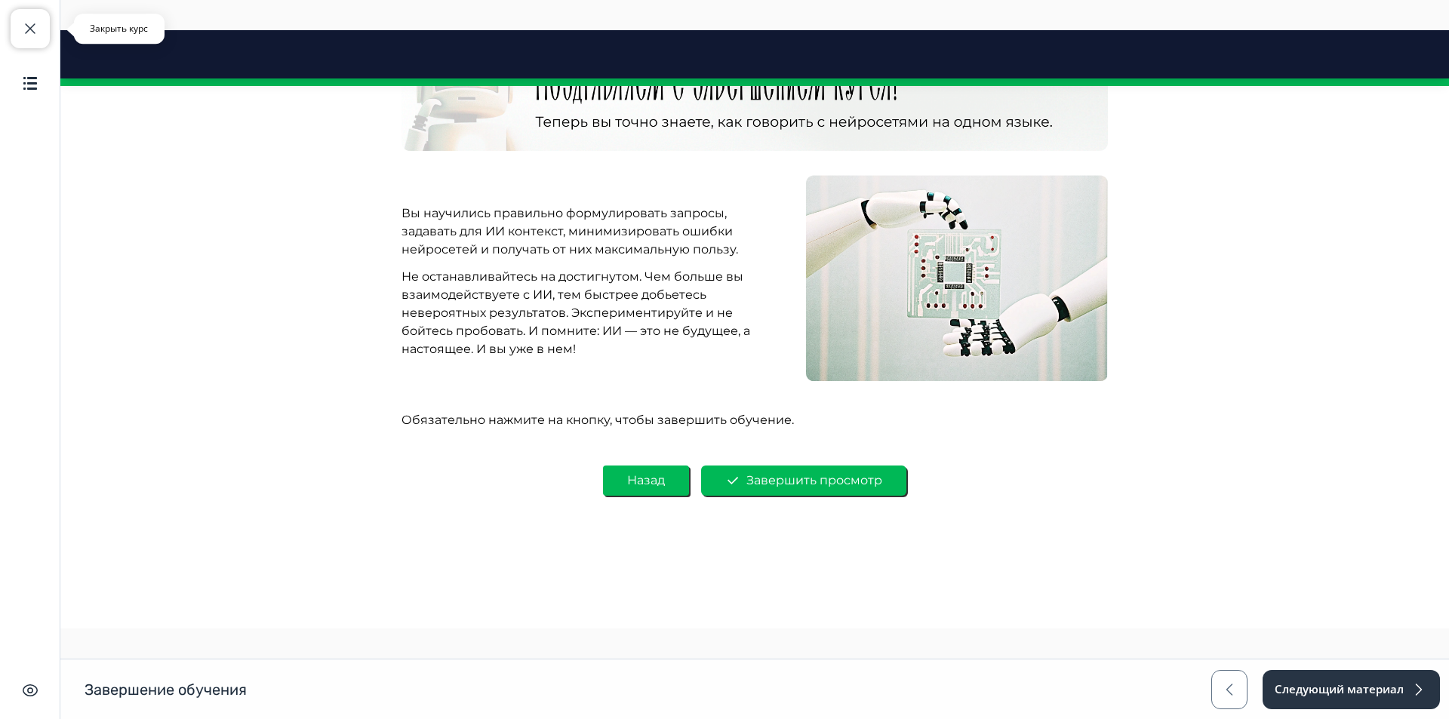
click at [26, 26] on span "button" at bounding box center [30, 29] width 18 height 18
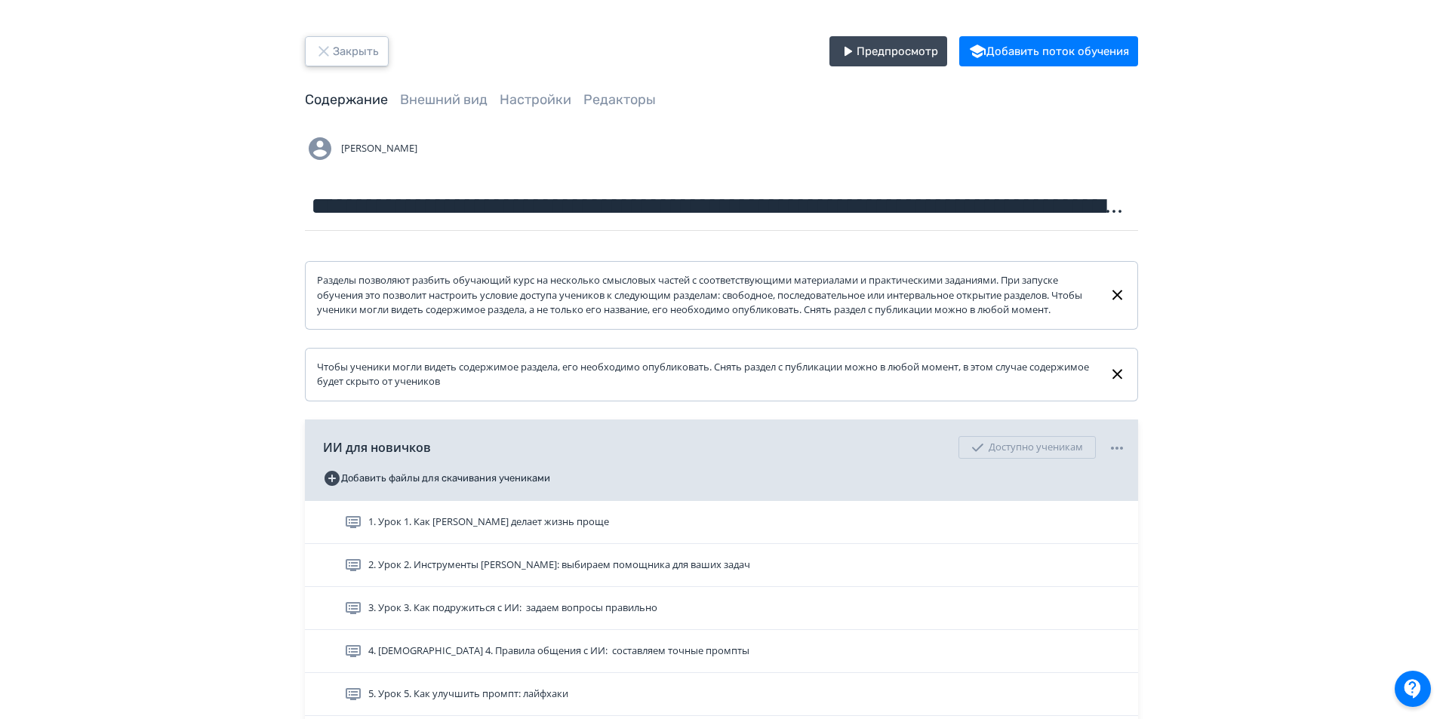
click at [358, 48] on button "Закрыть" at bounding box center [347, 51] width 84 height 30
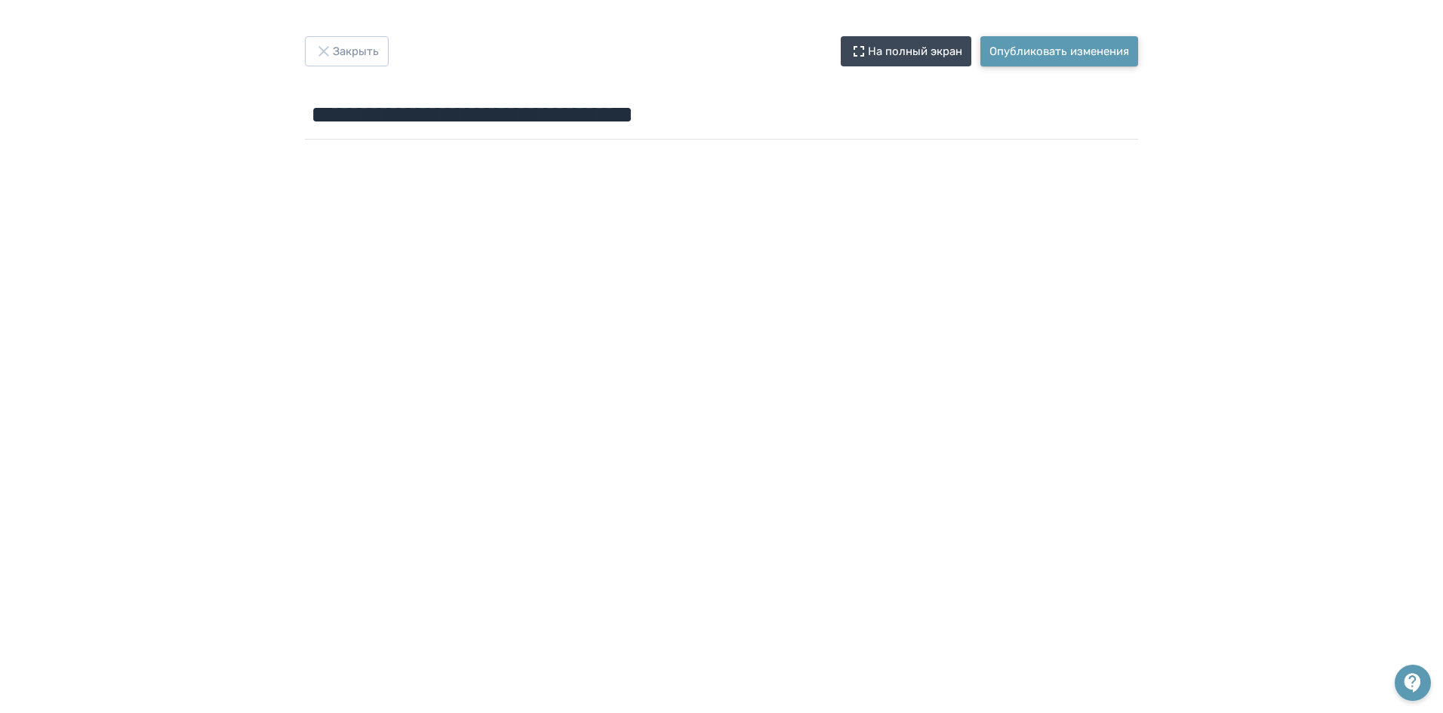
click at [1020, 49] on button "Опубликовать изменения" at bounding box center [1059, 51] width 158 height 30
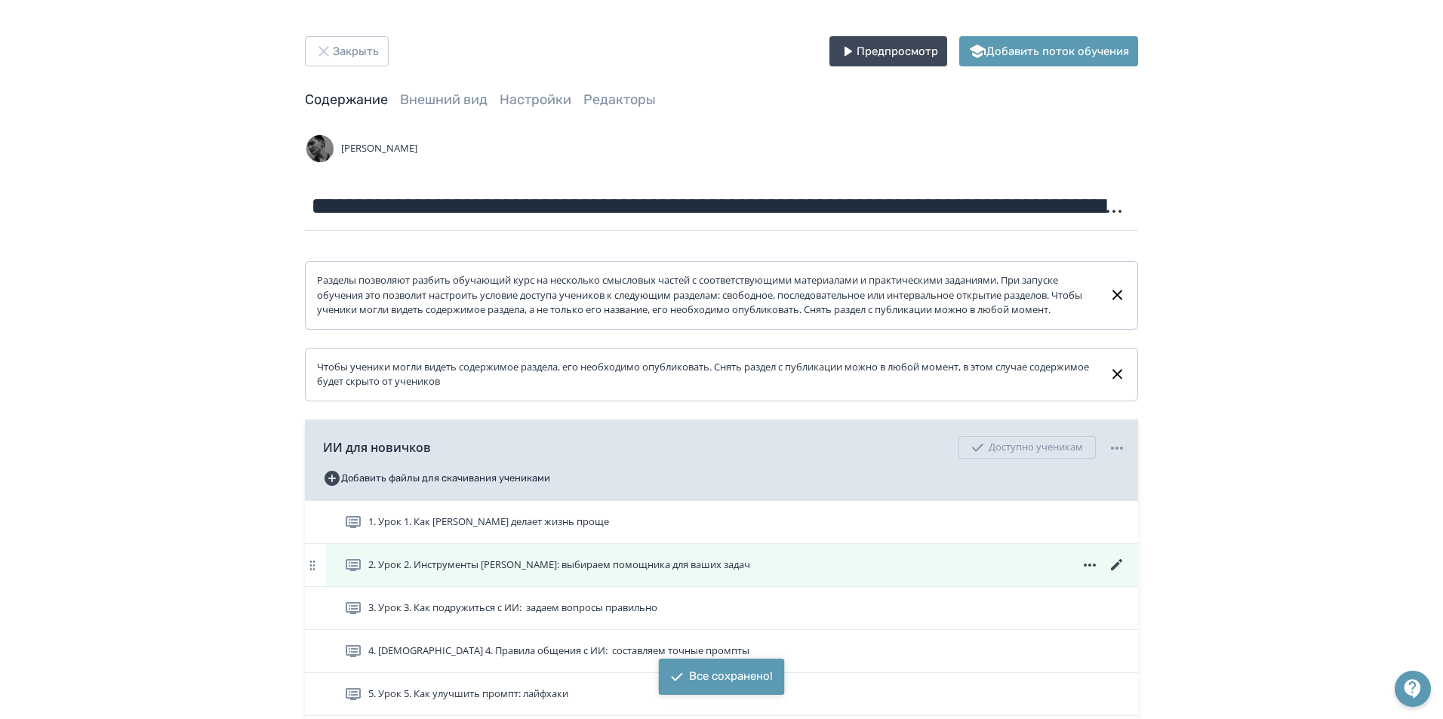
click at [1115, 574] on icon at bounding box center [1117, 565] width 18 height 18
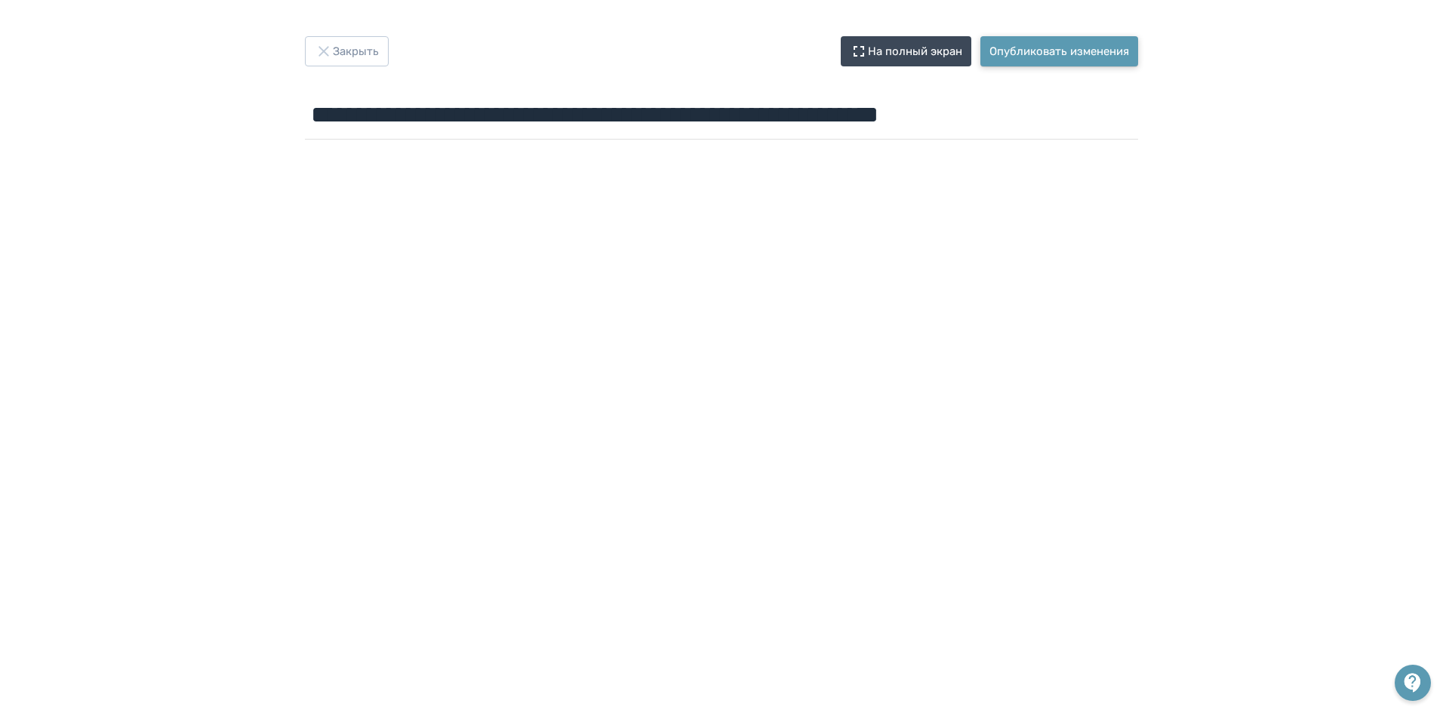
click at [1046, 52] on button "Опубликовать изменения" at bounding box center [1059, 51] width 158 height 30
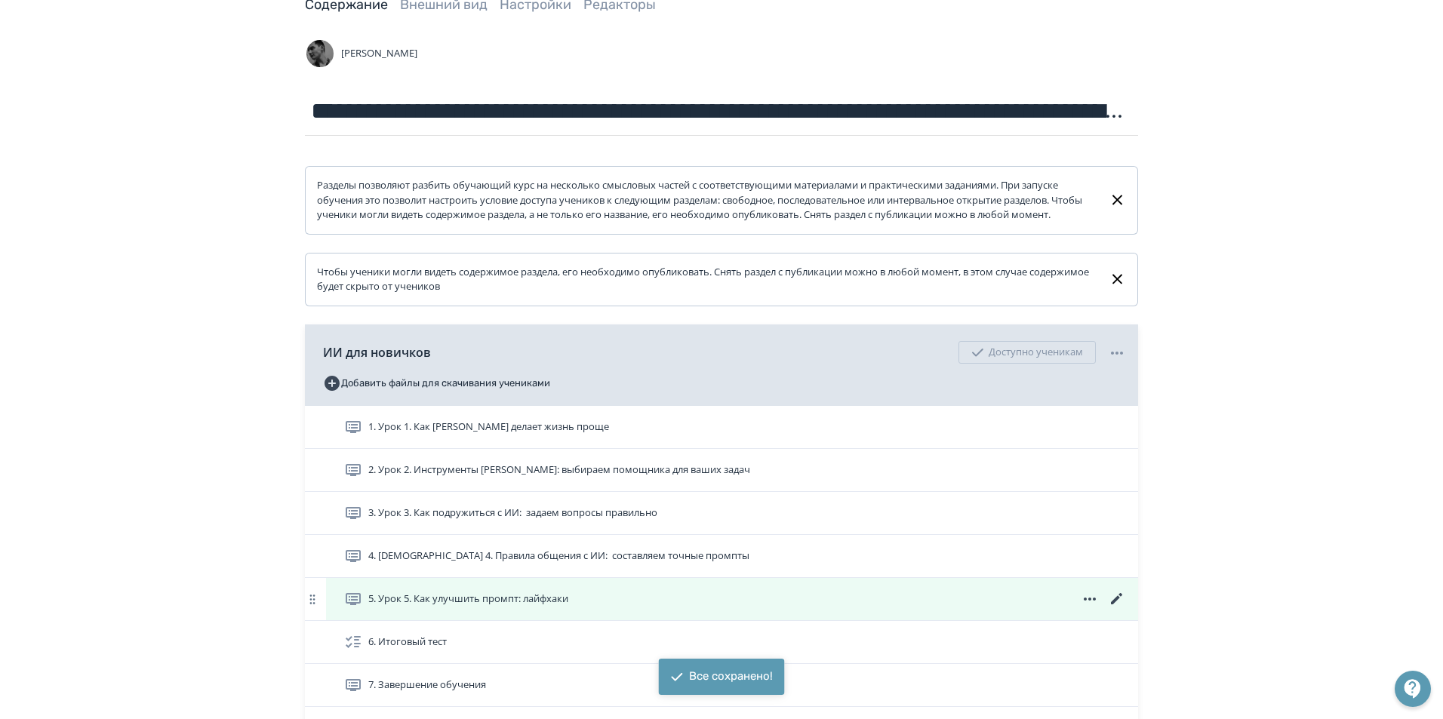
scroll to position [226, 0]
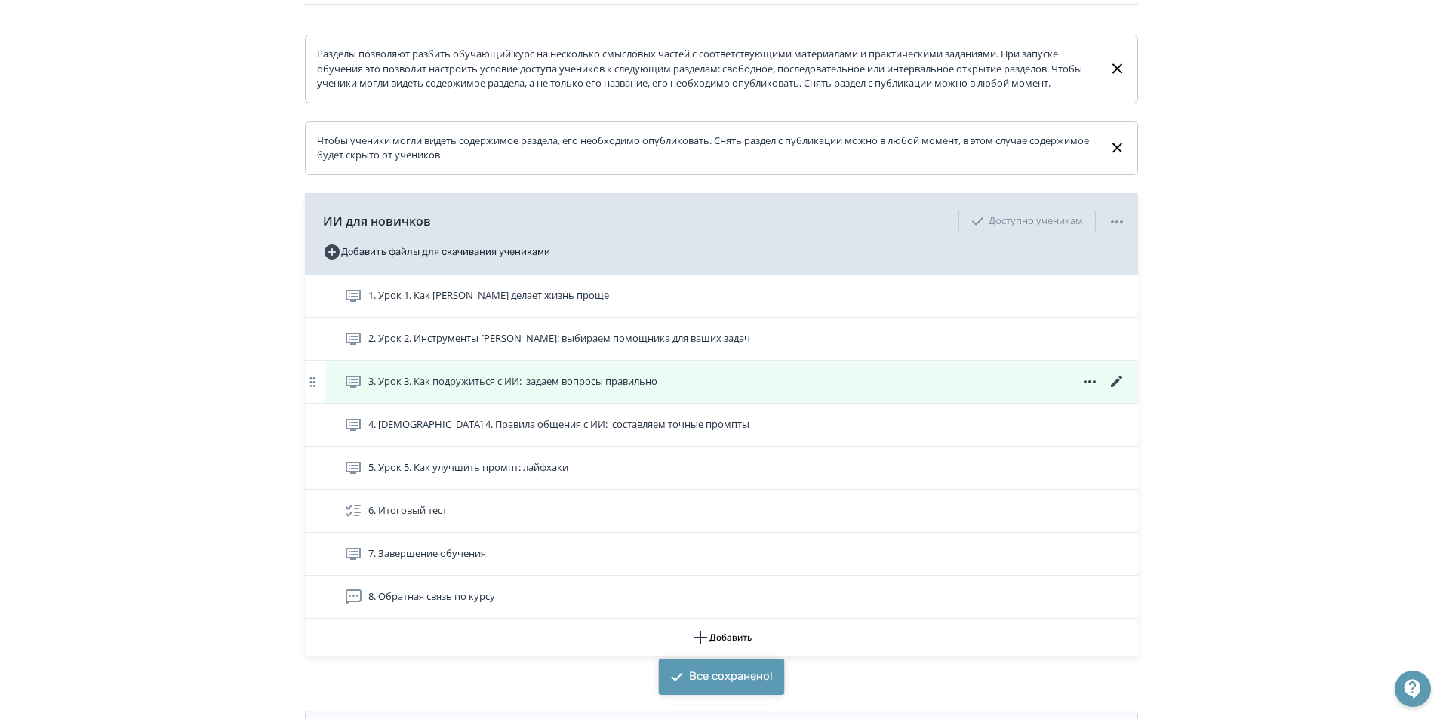
click at [1119, 391] on icon at bounding box center [1117, 382] width 18 height 18
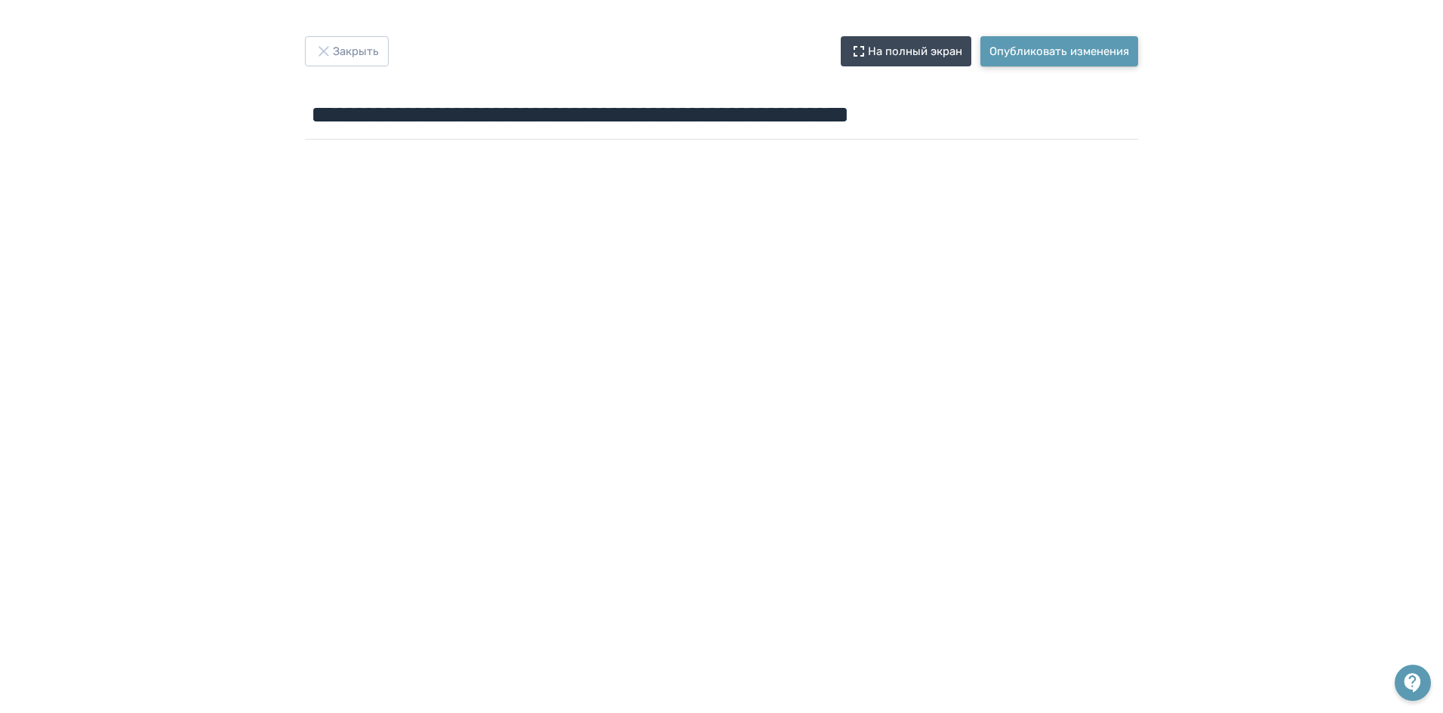
click at [1037, 51] on button "Опубликовать изменения" at bounding box center [1059, 51] width 158 height 30
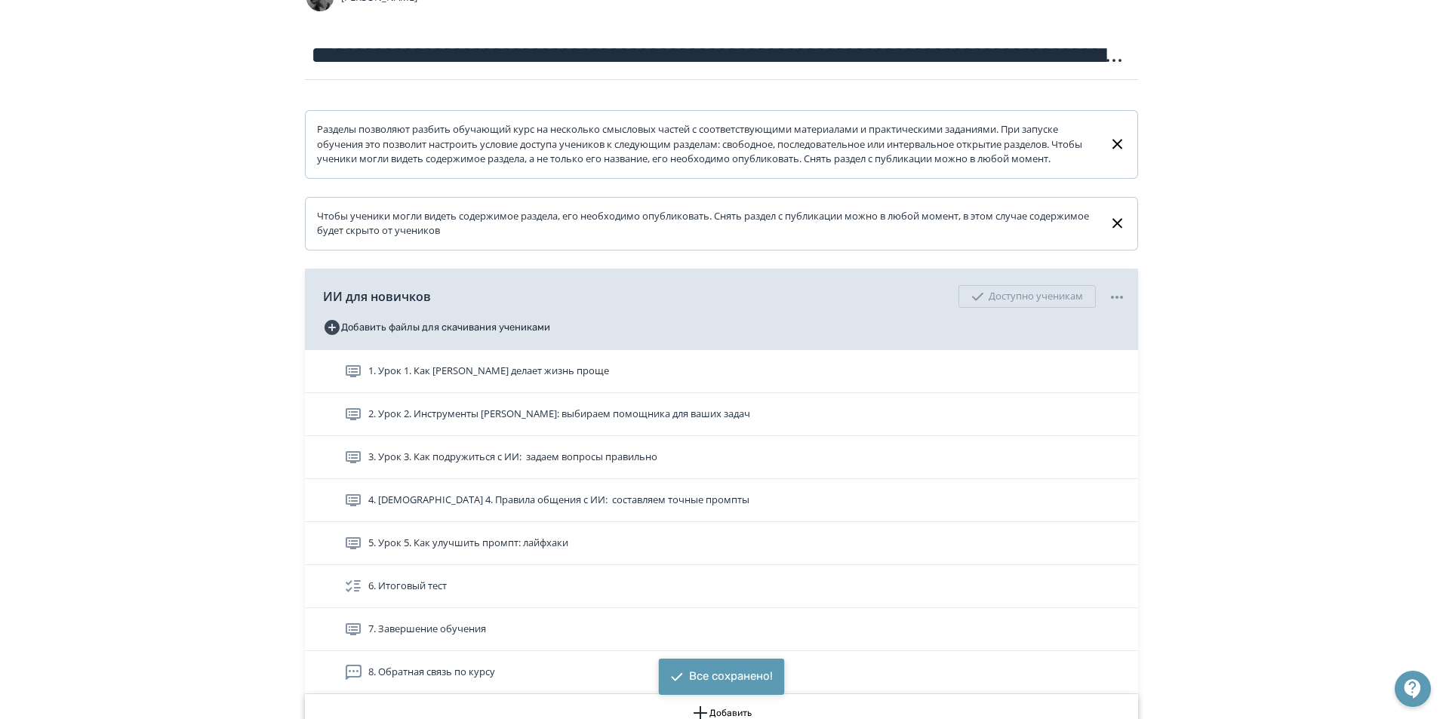
scroll to position [302, 0]
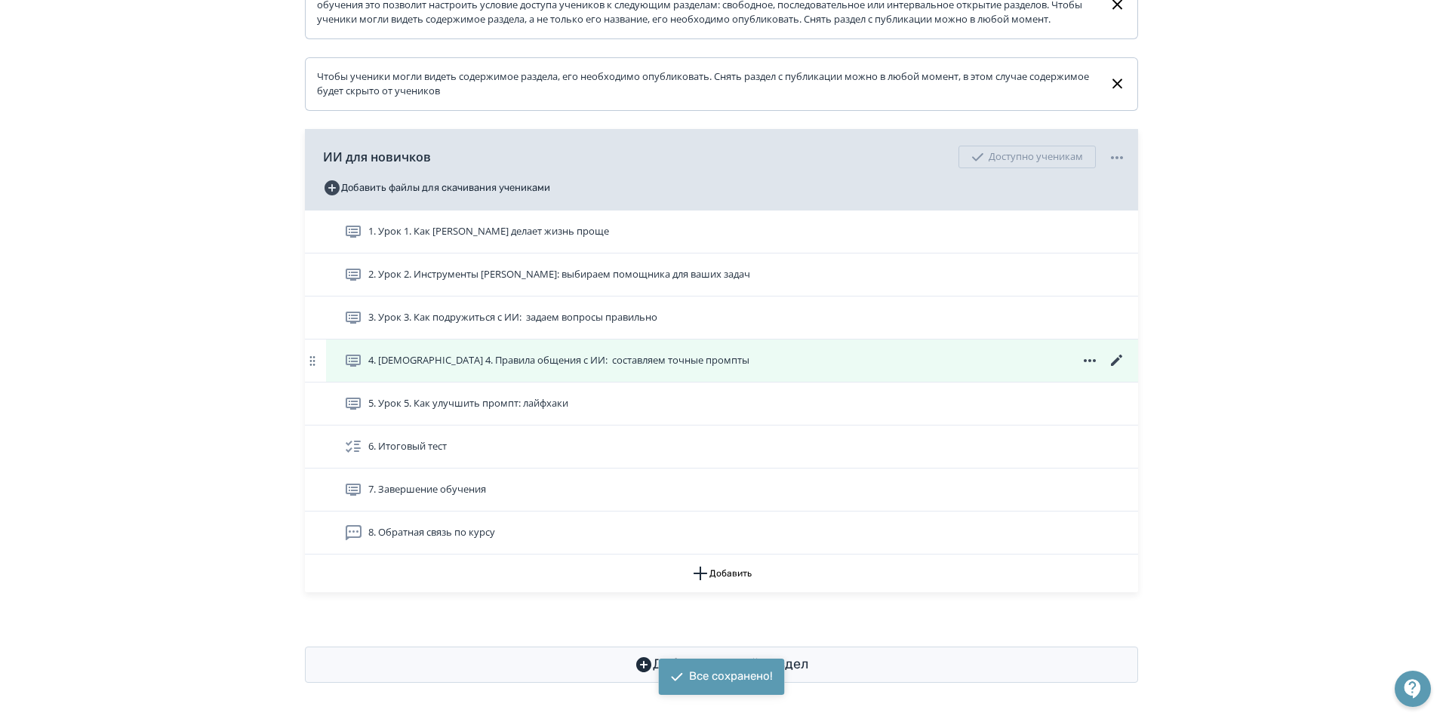
click at [1112, 359] on icon at bounding box center [1117, 361] width 18 height 18
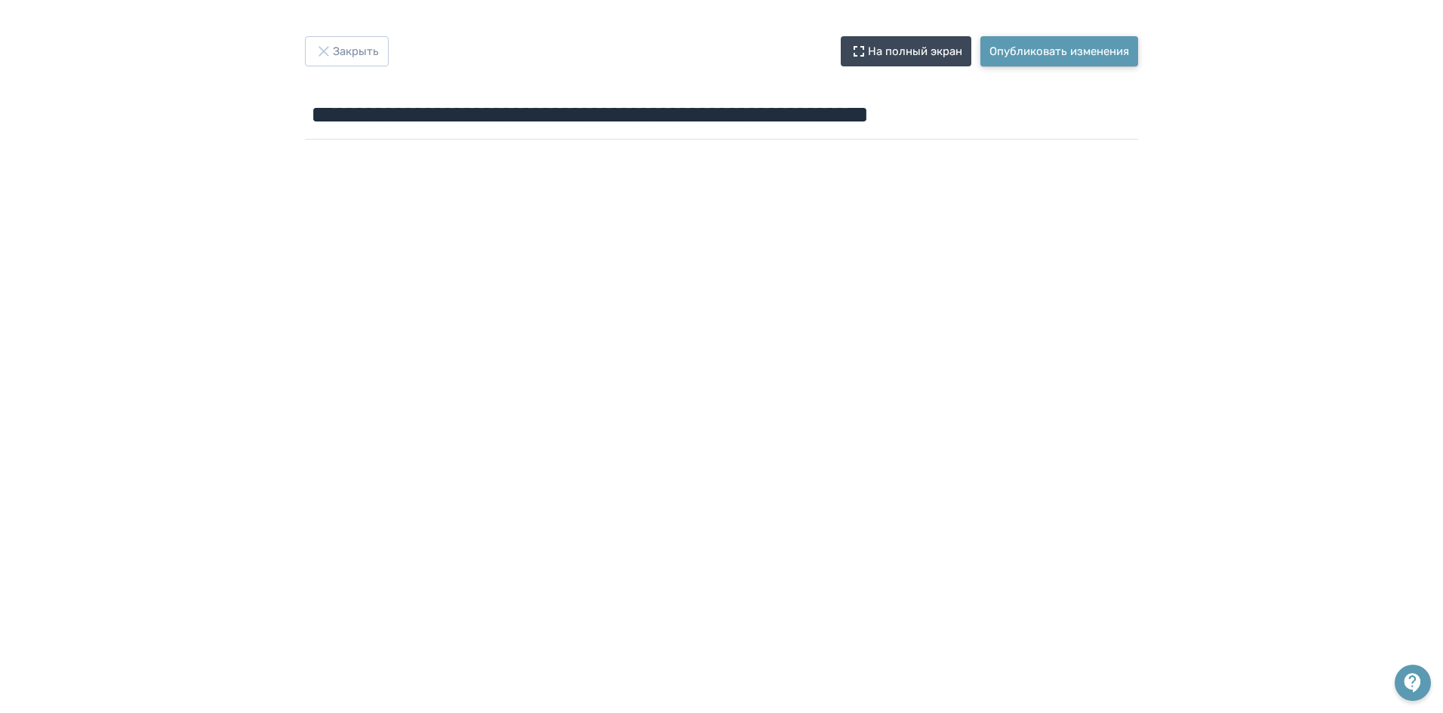
click at [1051, 54] on button "Опубликовать изменения" at bounding box center [1059, 51] width 158 height 30
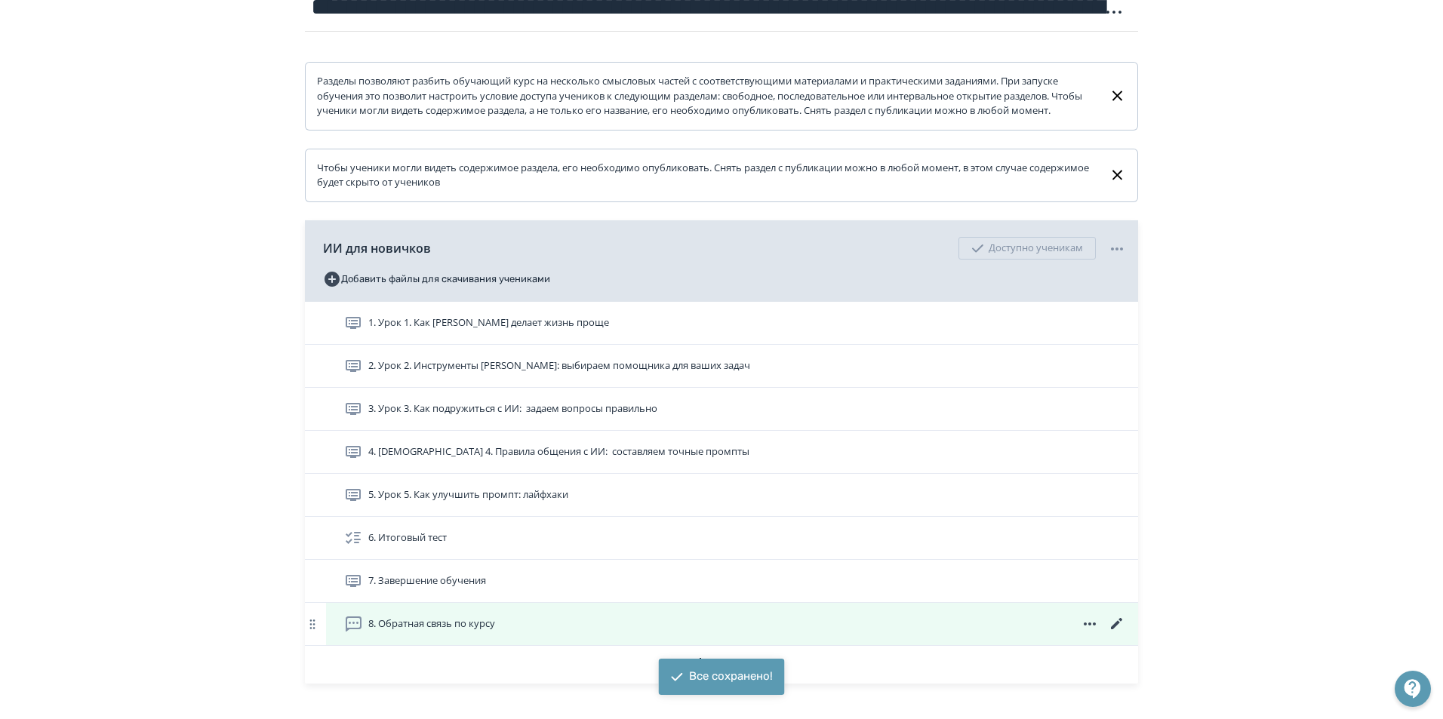
scroll to position [302, 0]
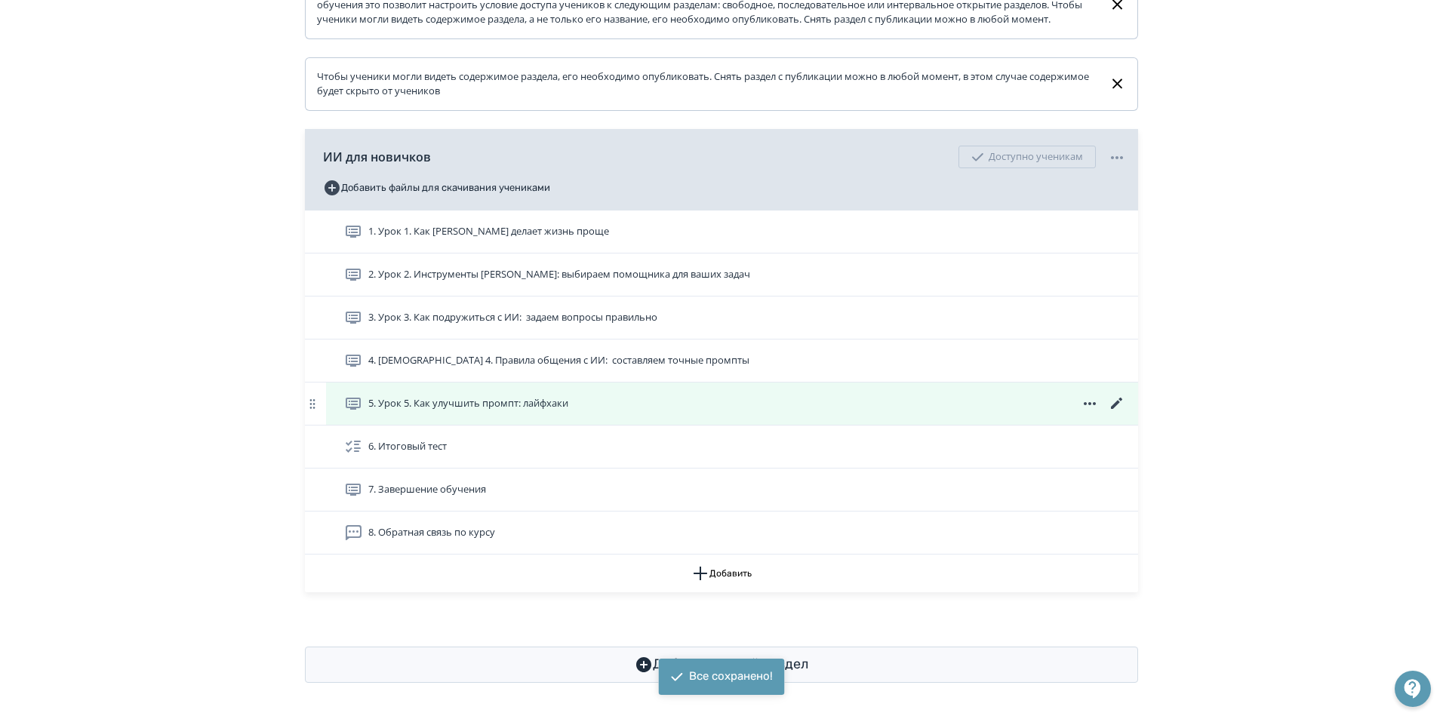
click at [1117, 403] on icon at bounding box center [1117, 404] width 18 height 18
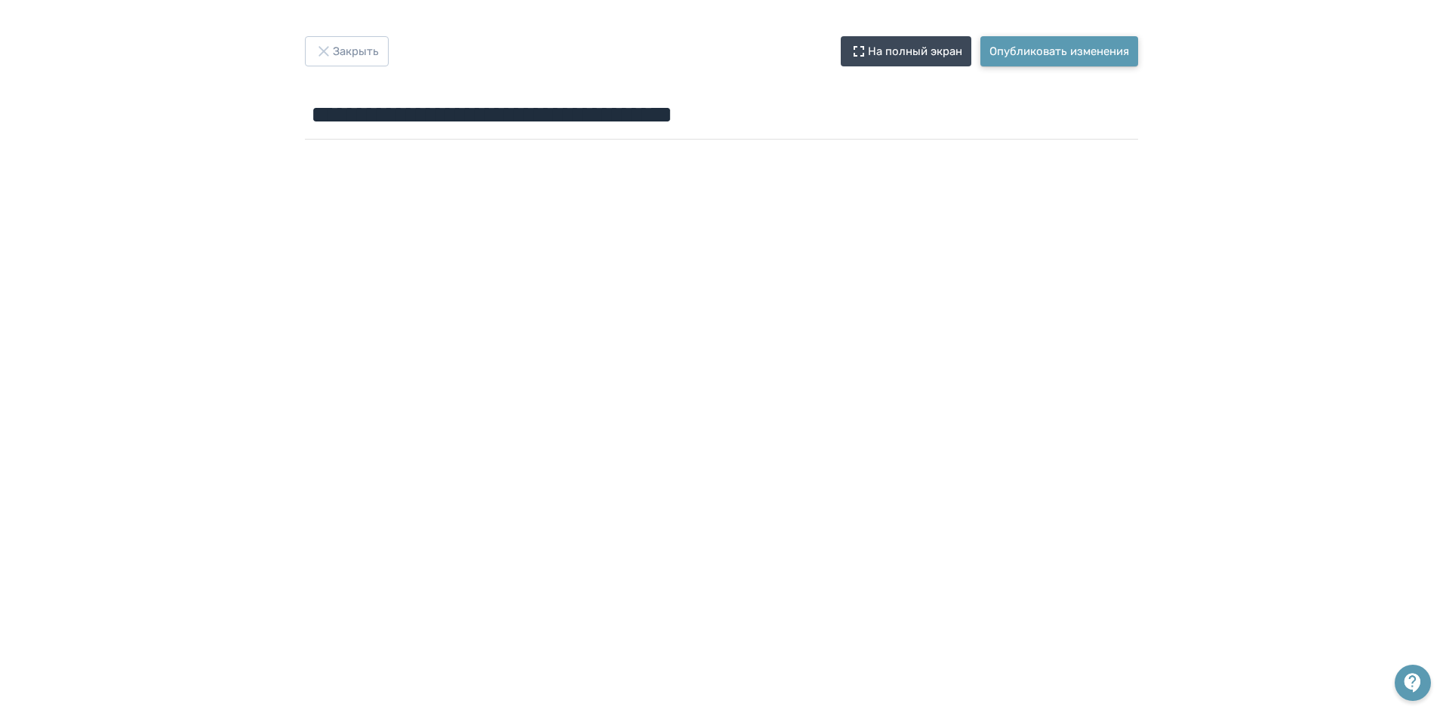
click at [1085, 45] on button "Опубликовать изменения" at bounding box center [1059, 51] width 158 height 30
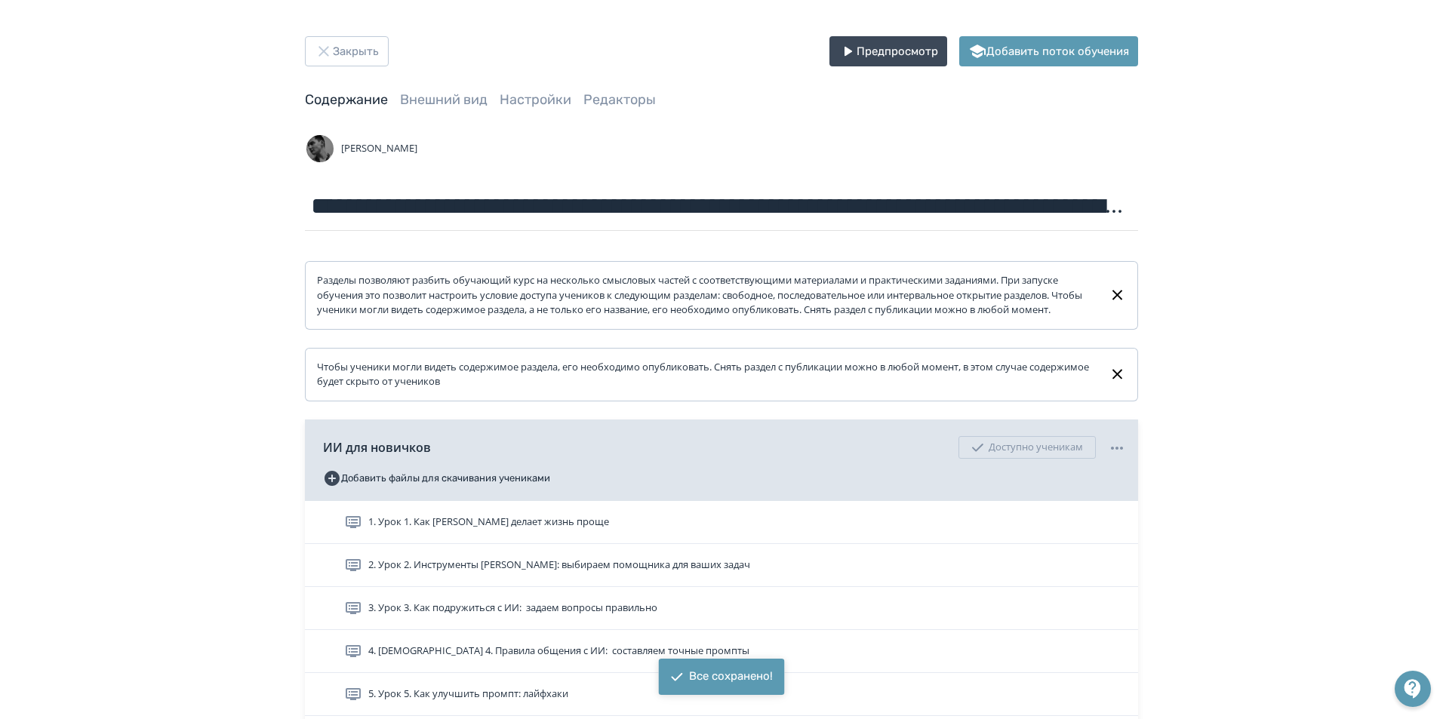
scroll to position [305, 0]
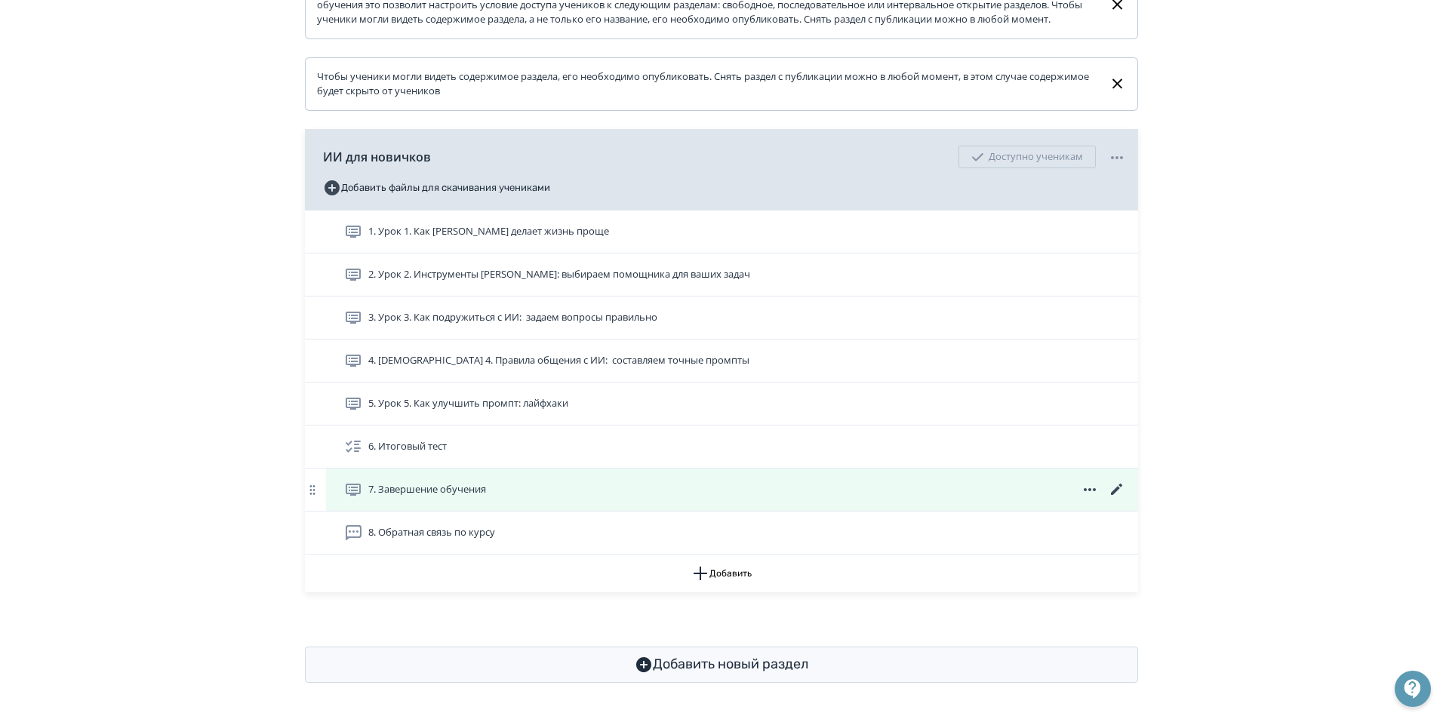
click at [1115, 487] on icon at bounding box center [1117, 490] width 18 height 18
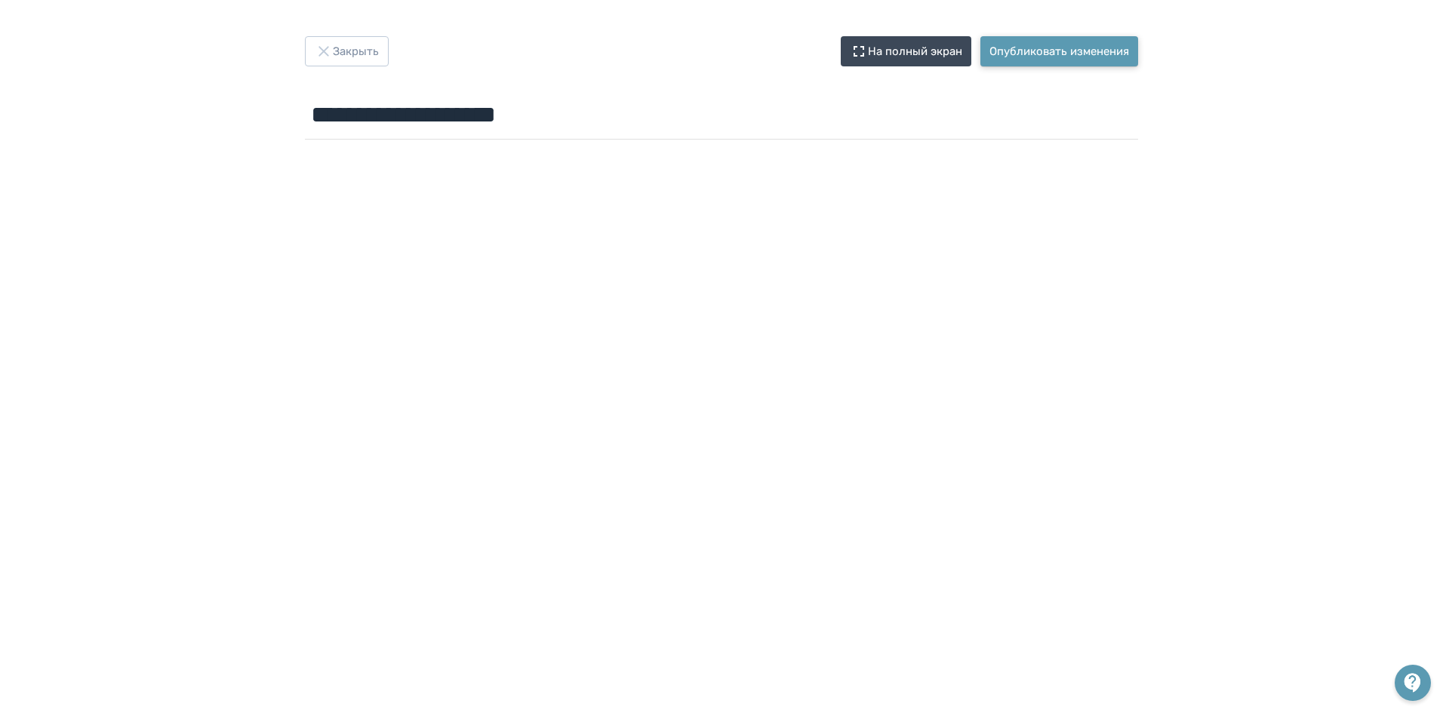
click at [1064, 51] on button "Опубликовать изменения" at bounding box center [1059, 51] width 158 height 30
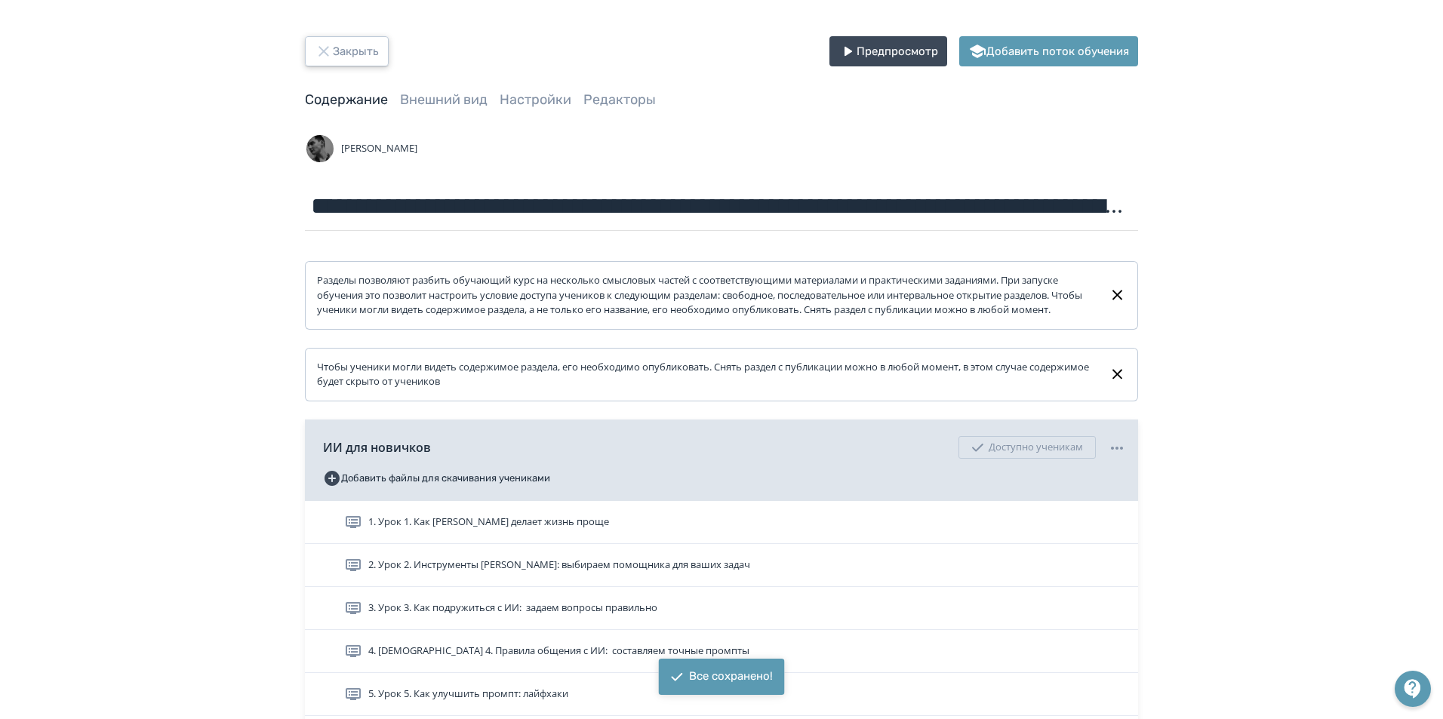
click at [352, 49] on button "Закрыть" at bounding box center [347, 51] width 84 height 30
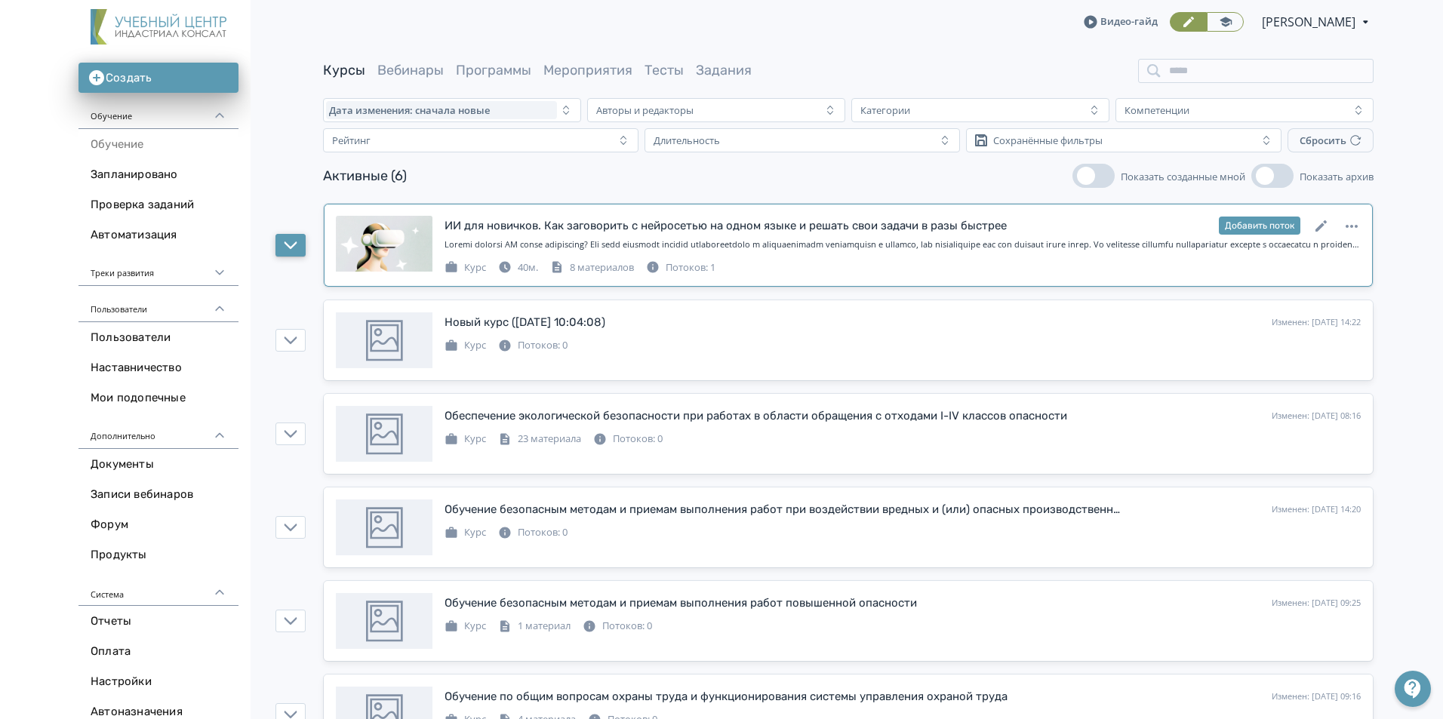
click at [304, 248] on button "button" at bounding box center [290, 245] width 30 height 23
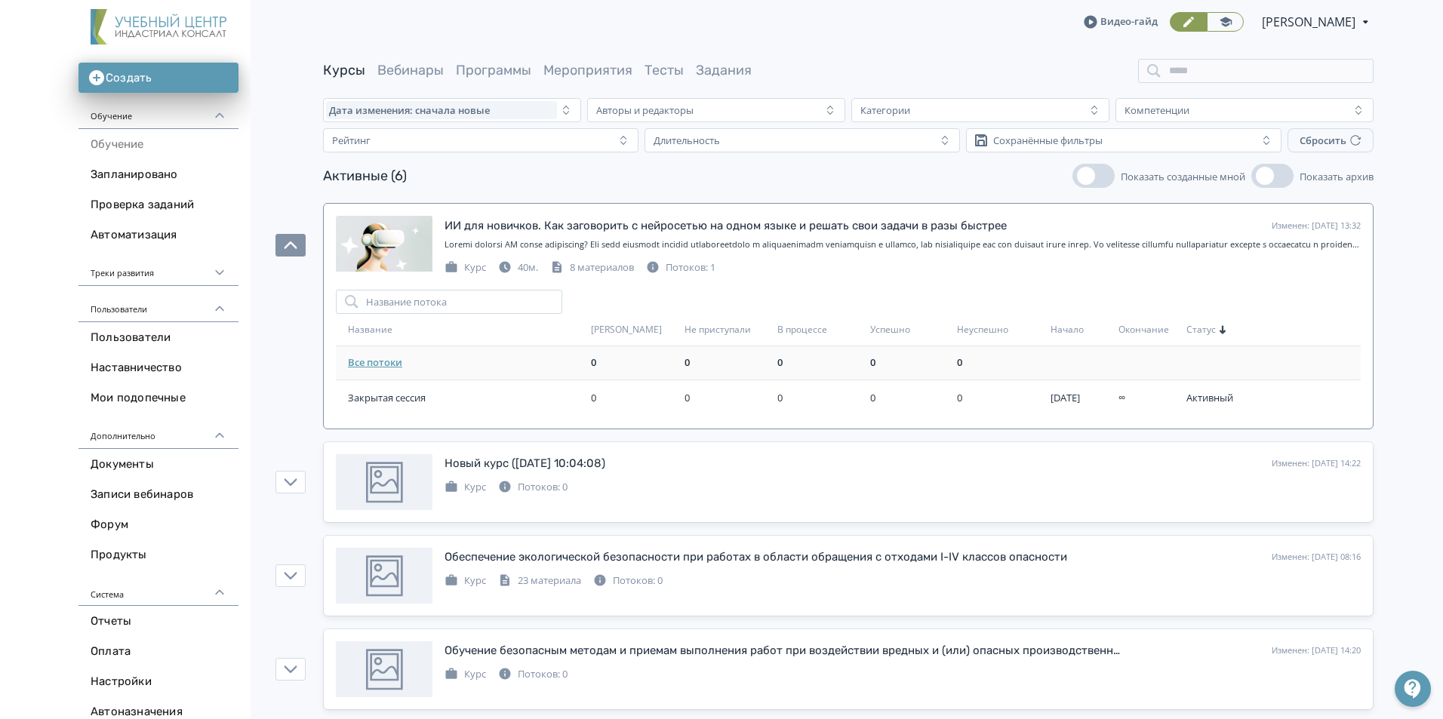
click at [393, 362] on link "Все потоки" at bounding box center [375, 362] width 54 height 14
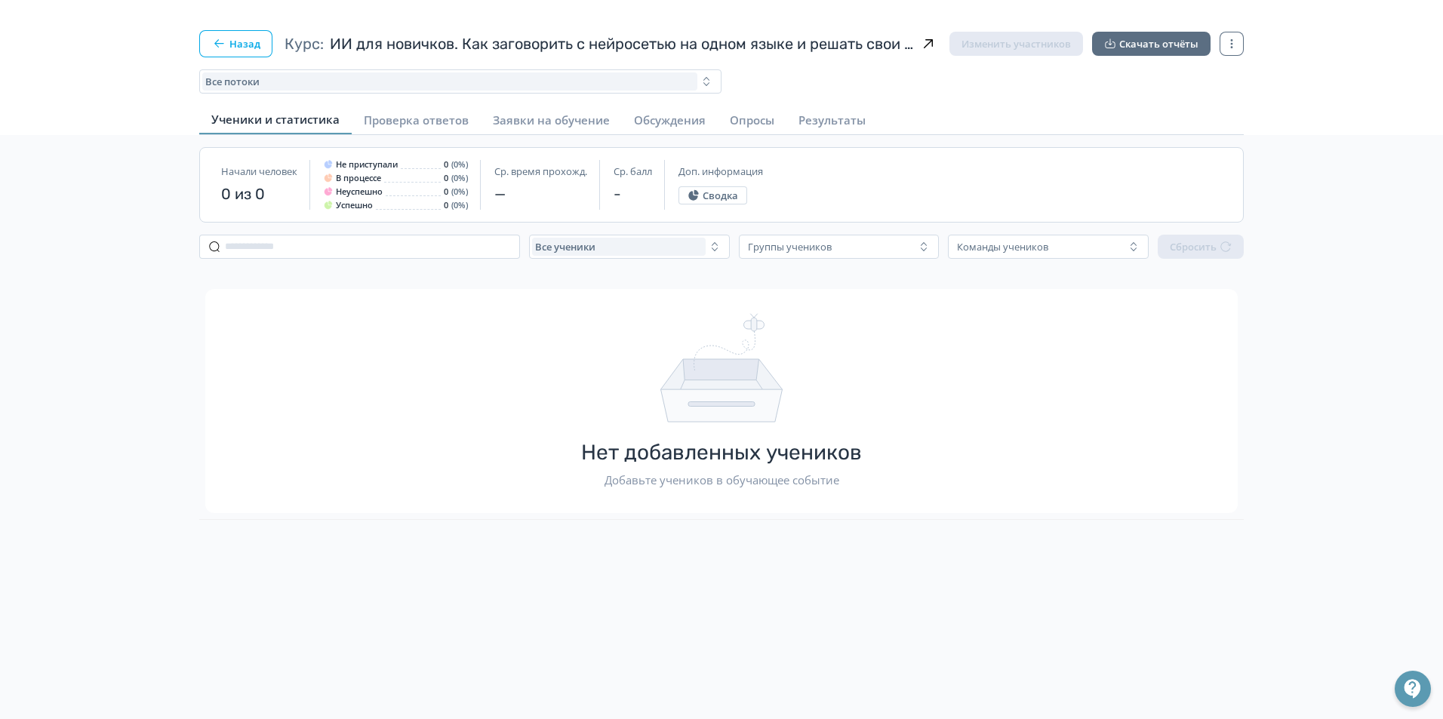
click at [248, 42] on button "Назад" at bounding box center [235, 43] width 73 height 27
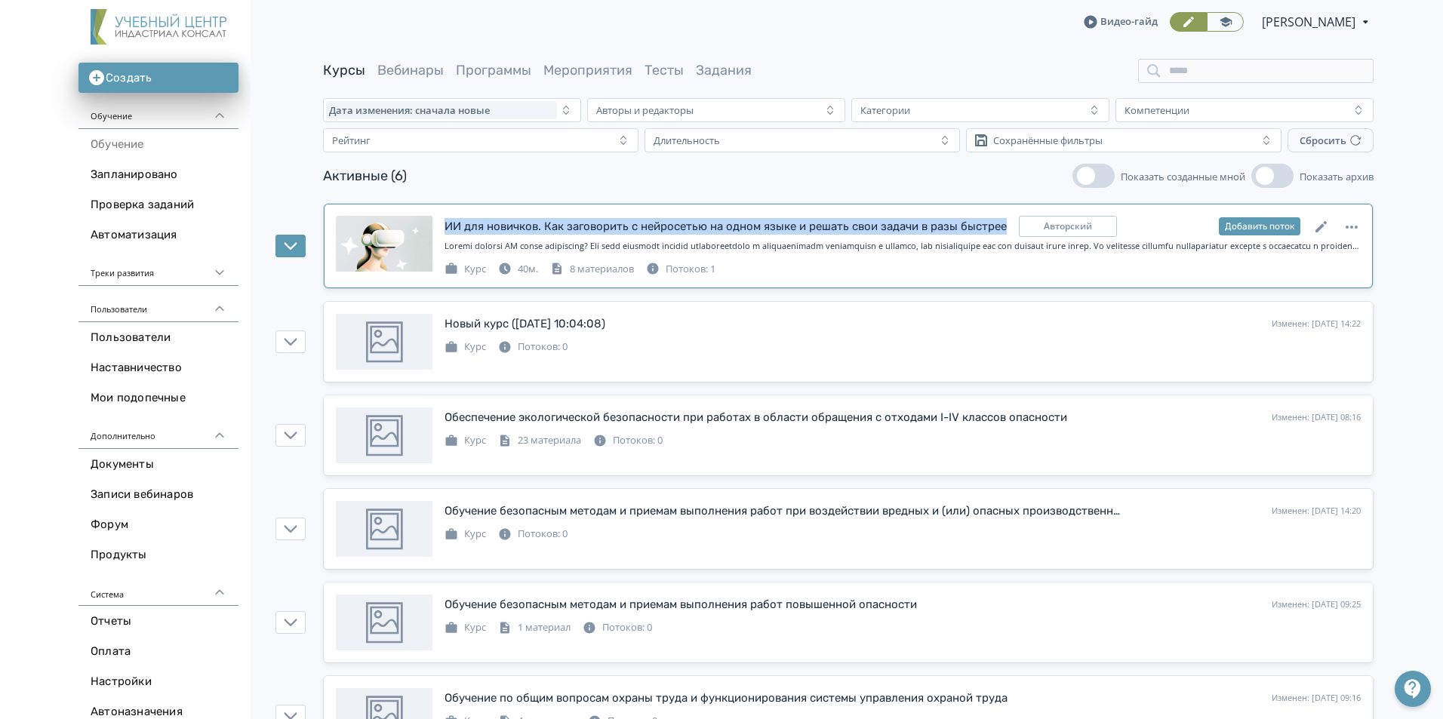
drag, startPoint x: 442, startPoint y: 223, endPoint x: 1007, endPoint y: 233, distance: 564.6
click at [1007, 233] on div "ИИ для новичков. Как заговорить с нейросетью на одном языке и решать свои задач…" at bounding box center [848, 246] width 1025 height 60
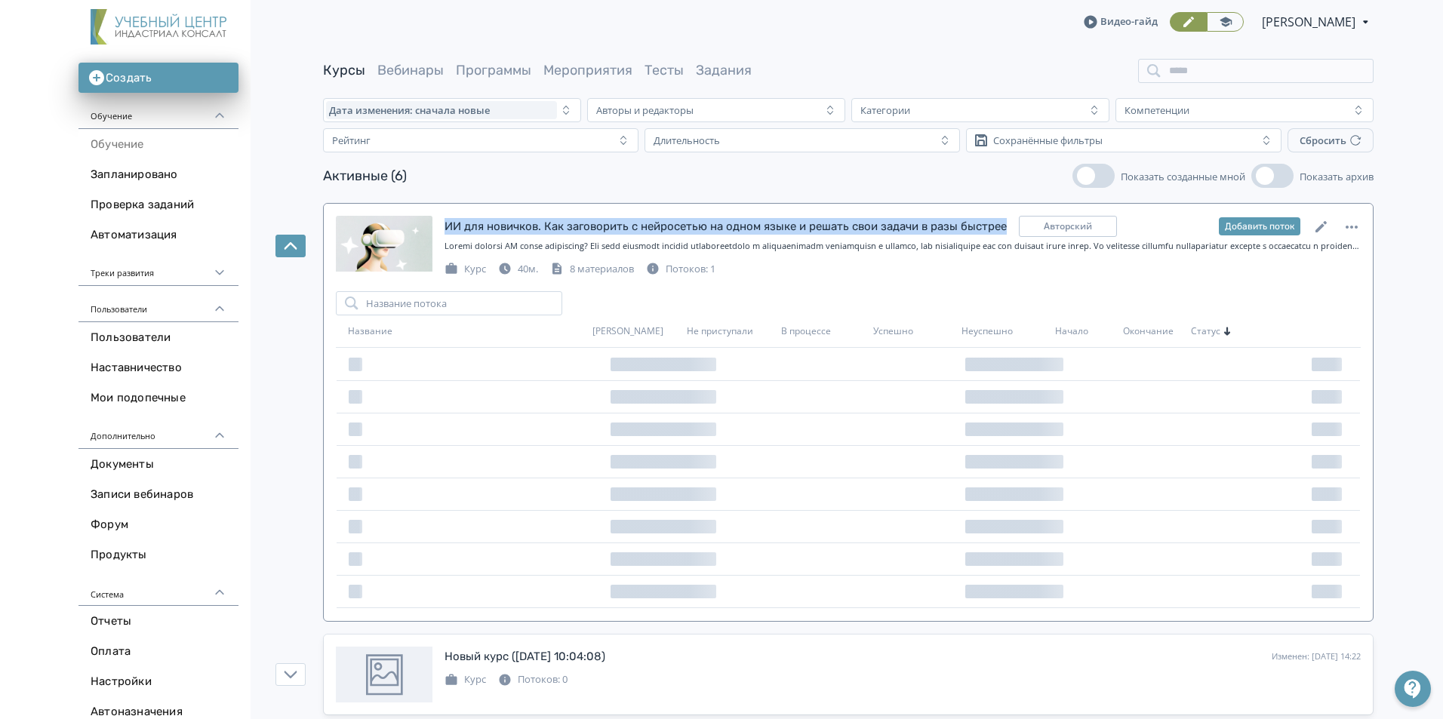
copy div "ИИ для новичков. Как заговорить с нейросетью на одном языке и решать свои задач…"
